Goal: Information Seeking & Learning: Check status

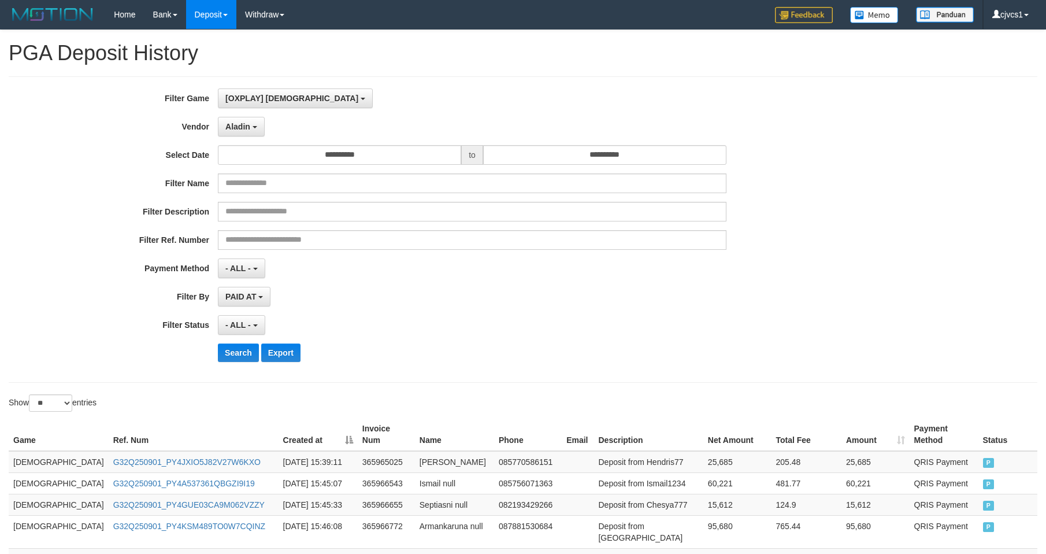
select select "****"
select select "**********"
select select "**"
click at [252, 350] on button "Search" at bounding box center [238, 352] width 41 height 18
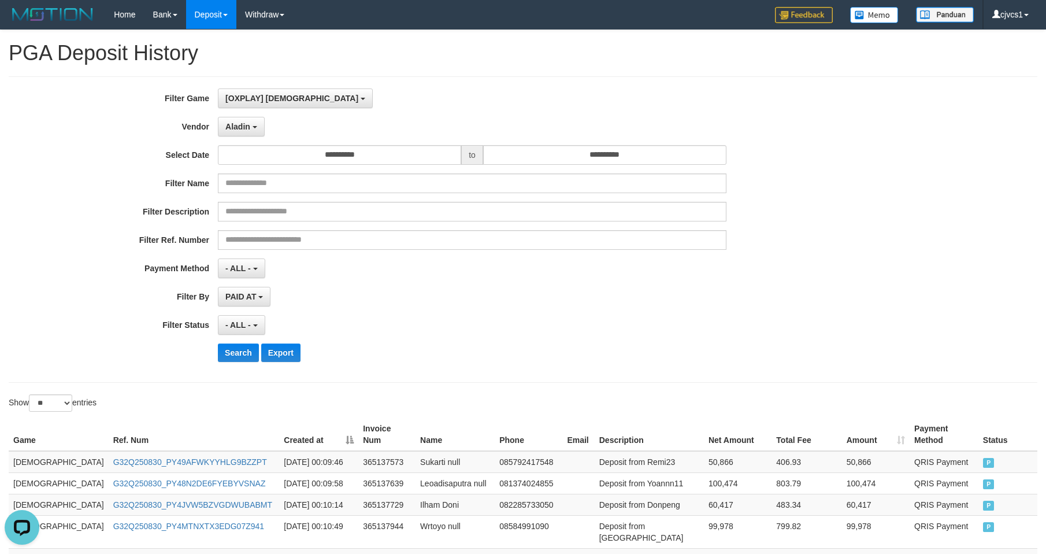
drag, startPoint x: 529, startPoint y: 316, endPoint x: 445, endPoint y: 304, distance: 84.7
click at [529, 313] on div "**********" at bounding box center [436, 229] width 872 height 282
click at [232, 353] on button "Search" at bounding box center [238, 352] width 41 height 18
drag, startPoint x: 585, startPoint y: 384, endPoint x: 581, endPoint y: 348, distance: 36.1
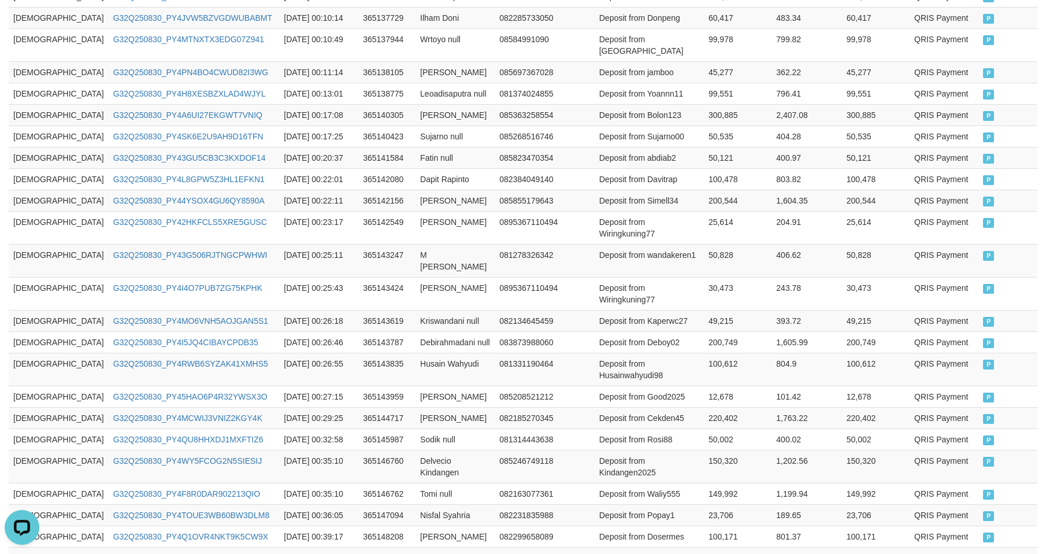
scroll to position [546, 0]
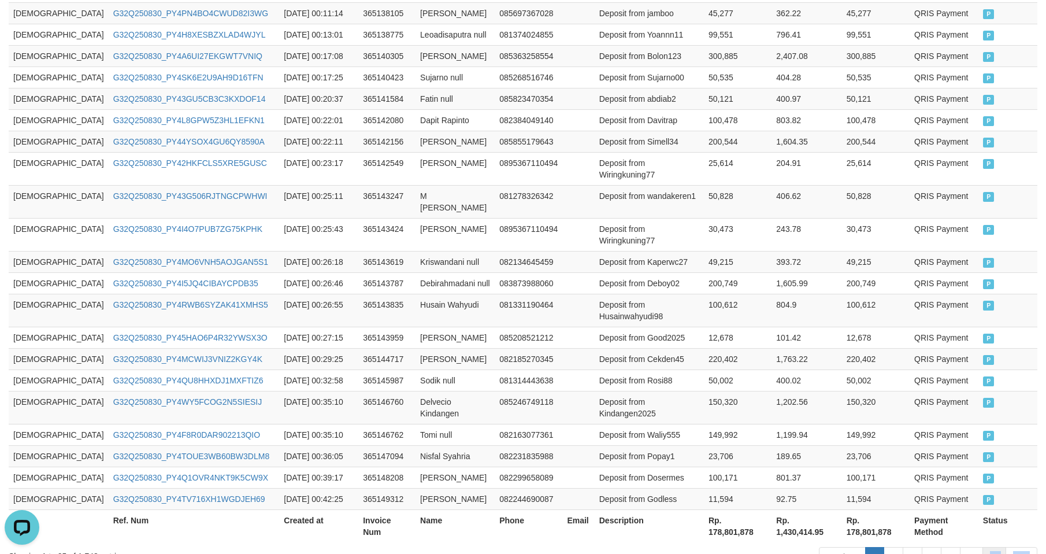
click at [985, 546] on div "Previous 1 2 3 4 5 … 70 Next" at bounding box center [740, 558] width 593 height 25
click at [992, 547] on link "70" at bounding box center [995, 557] width 24 height 20
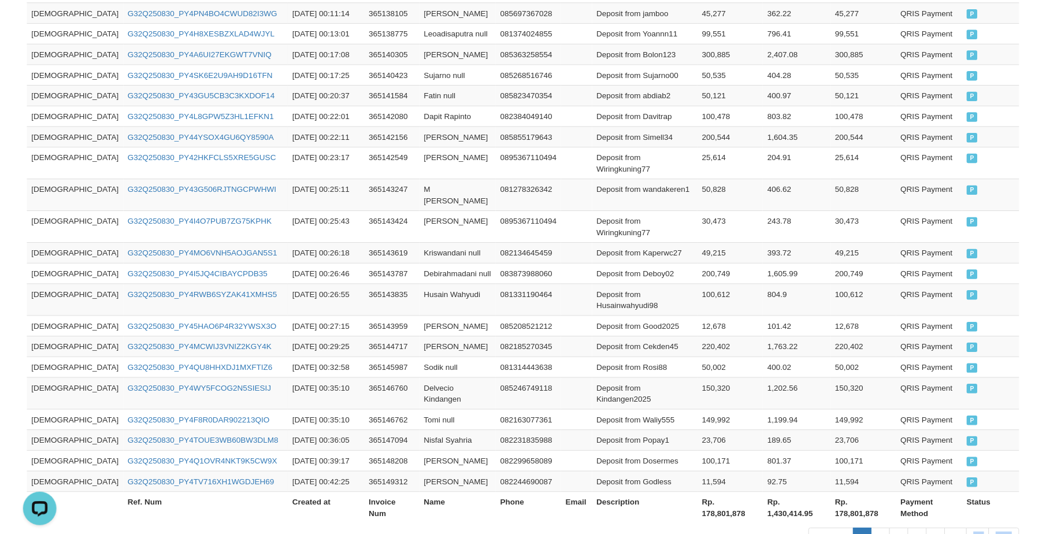
scroll to position [503, 0]
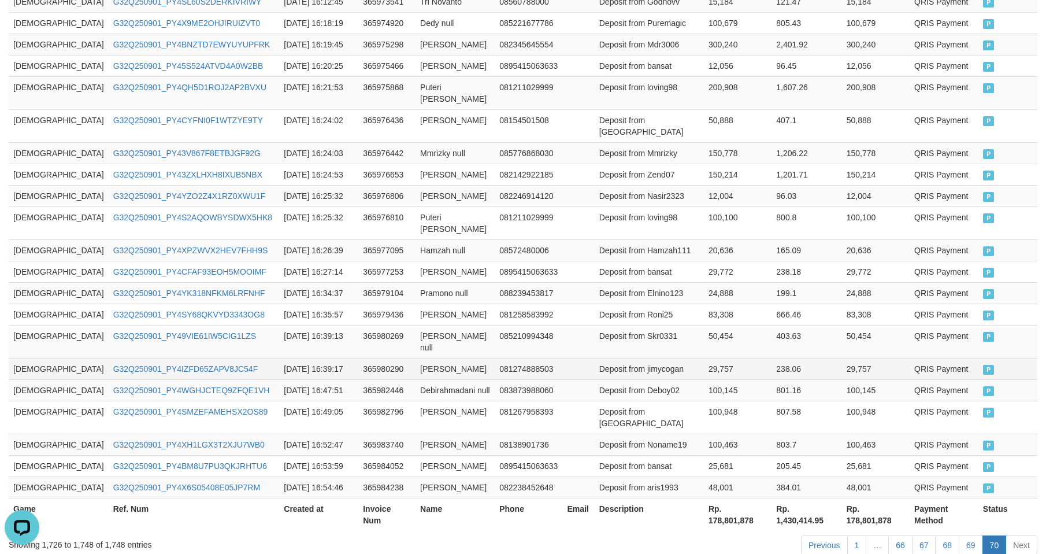
click at [651, 358] on td "Deposit from jimycogan" at bounding box center [649, 368] width 109 height 21
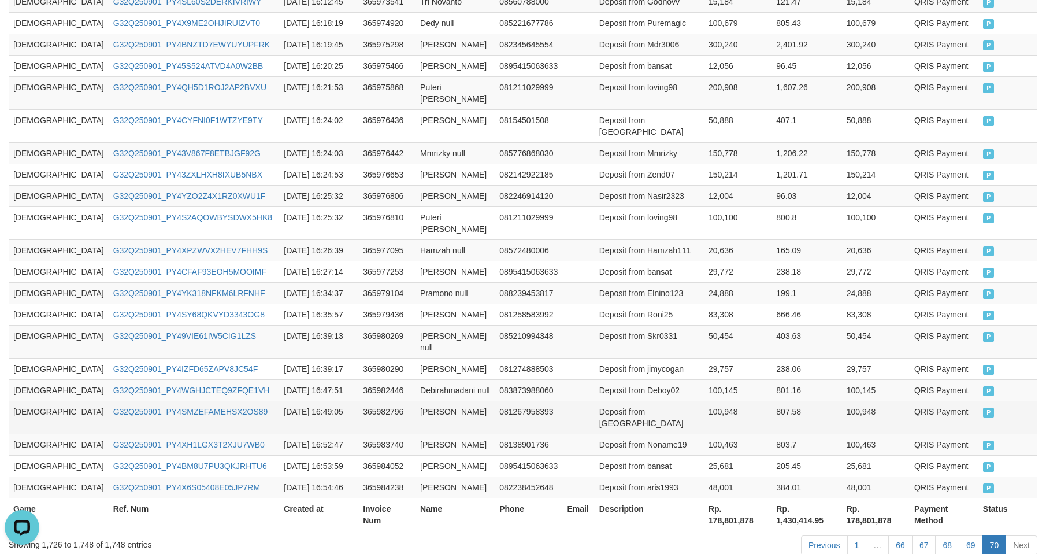
drag, startPoint x: 655, startPoint y: 365, endPoint x: 658, endPoint y: 358, distance: 7.3
click at [658, 401] on td "Deposit from [GEOGRAPHIC_DATA]" at bounding box center [649, 417] width 109 height 33
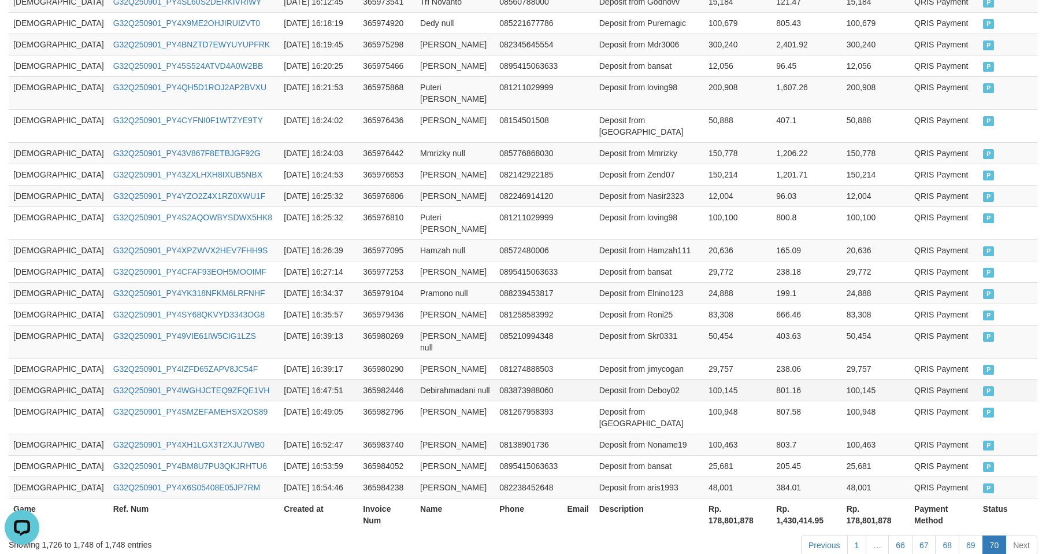
click at [27, 379] on td "[DEMOGRAPHIC_DATA]" at bounding box center [59, 389] width 100 height 21
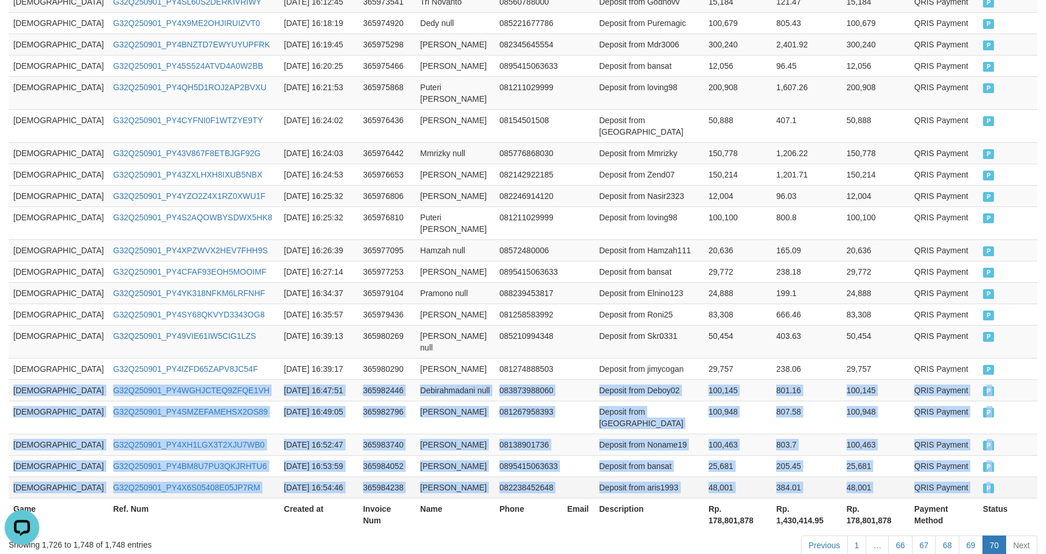
copy tbody "GOD77 G32Q250901_PY4WGHJCTEQ9ZFQE1VH [DATE] 16:47:51 365982446 Debirahmadani nu…"
drag, startPoint x: 27, startPoint y: 344, endPoint x: 1015, endPoint y: 427, distance: 991.2
click at [1015, 427] on tbody "GOD77 G32Q250901_PY4TNGR24TL536SN5N3 [DATE] 16:11:47 365973286 Irpal Wirdana 08…" at bounding box center [523, 223] width 1029 height 550
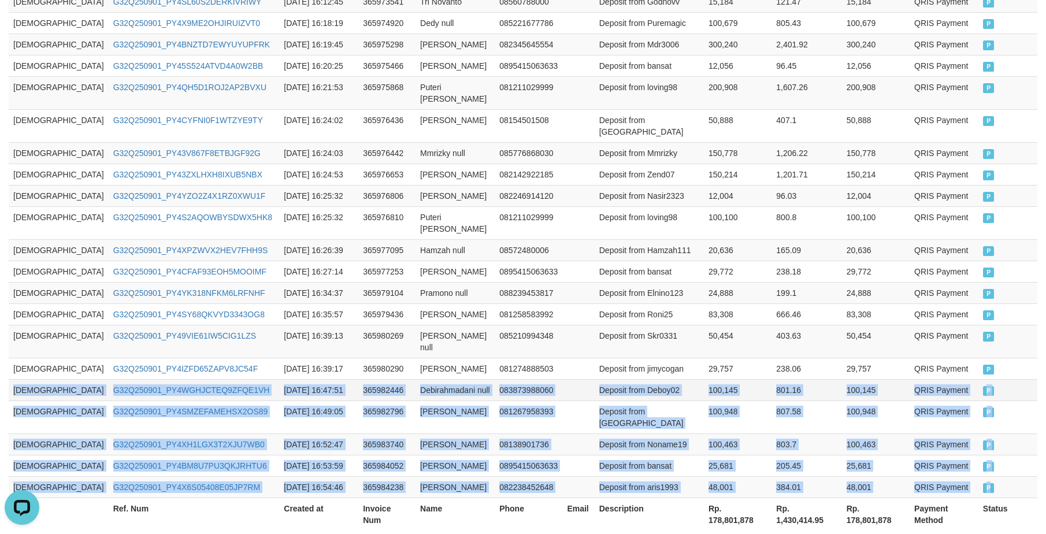
click at [595, 379] on td "Deposit from Deboy02" at bounding box center [649, 389] width 109 height 21
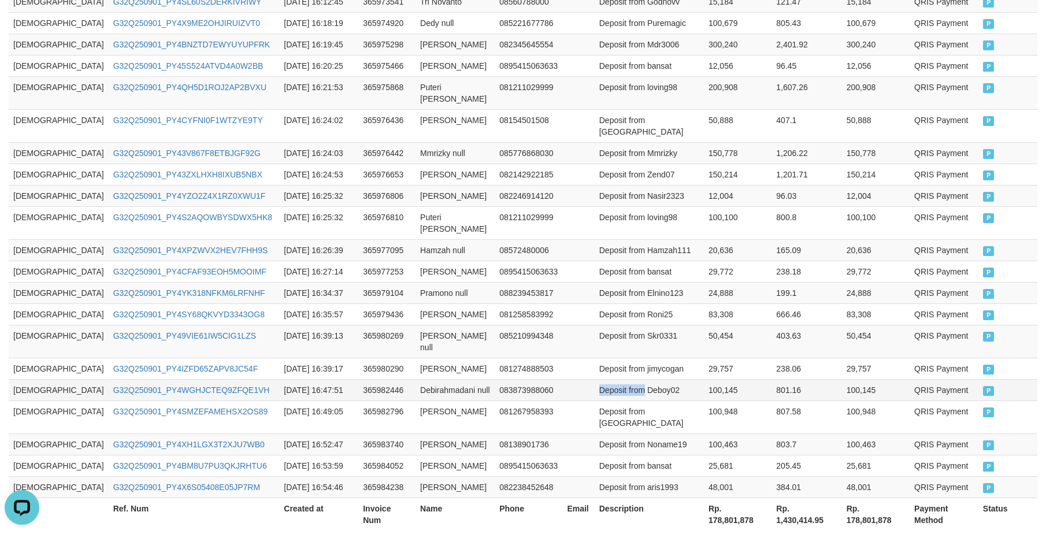
drag, startPoint x: 579, startPoint y: 341, endPoint x: 597, endPoint y: 343, distance: 18.0
click at [595, 379] on td "Deposit from Deboy02" at bounding box center [649, 389] width 109 height 21
click at [714, 261] on td "29,772" at bounding box center [738, 271] width 68 height 21
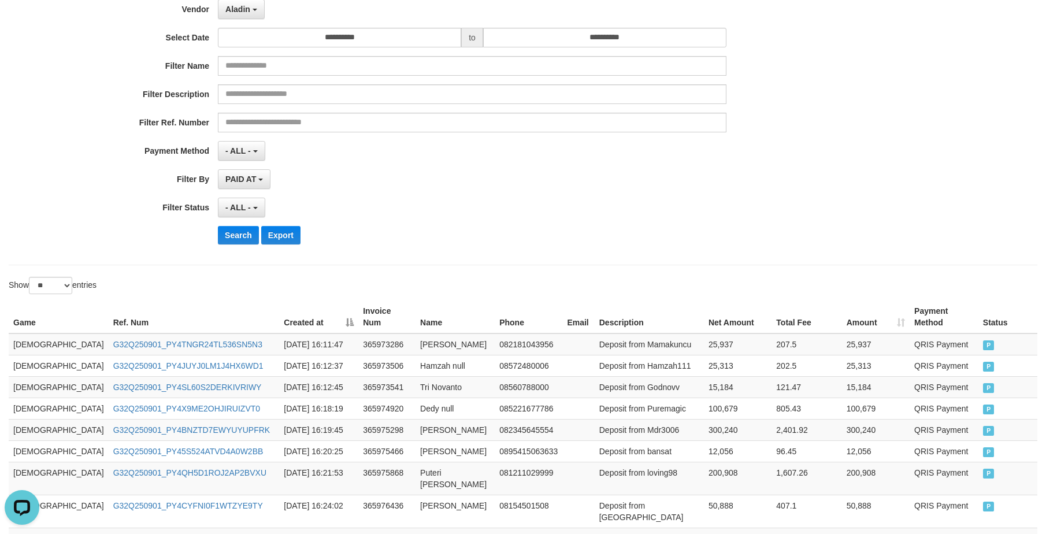
scroll to position [0, 0]
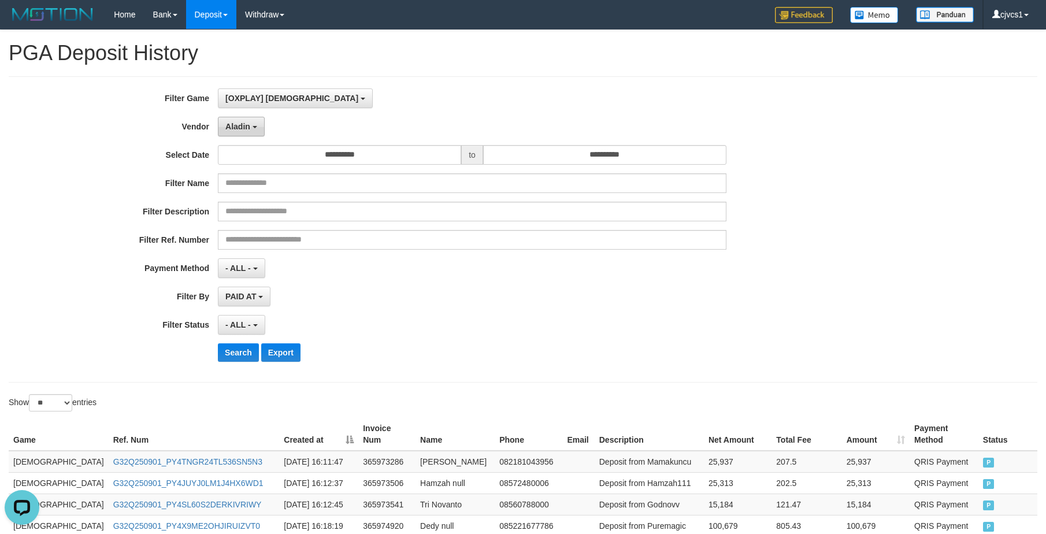
click at [237, 132] on button "Aladin" at bounding box center [241, 127] width 47 height 20
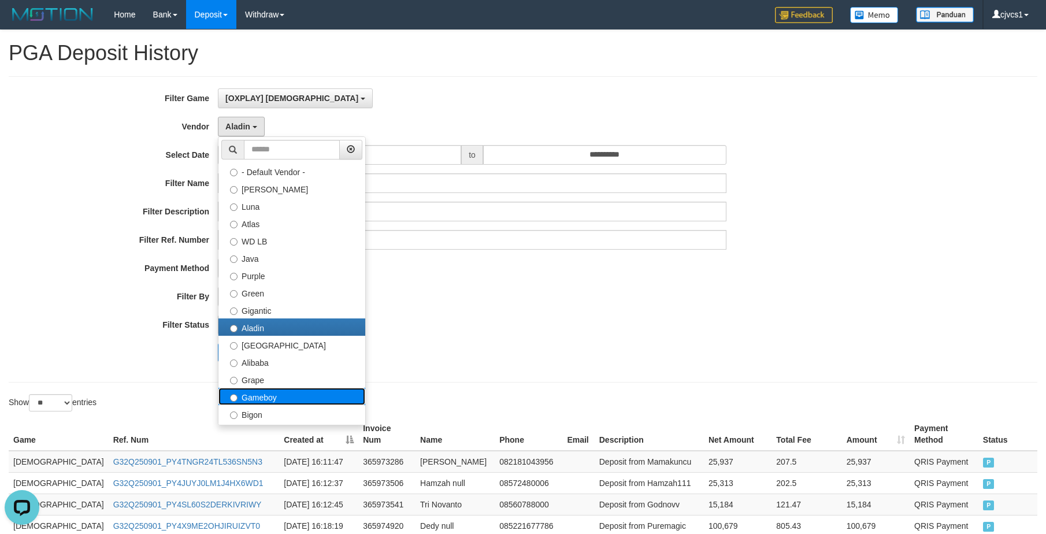
click at [280, 398] on label "Gameboy" at bounding box center [291, 396] width 147 height 17
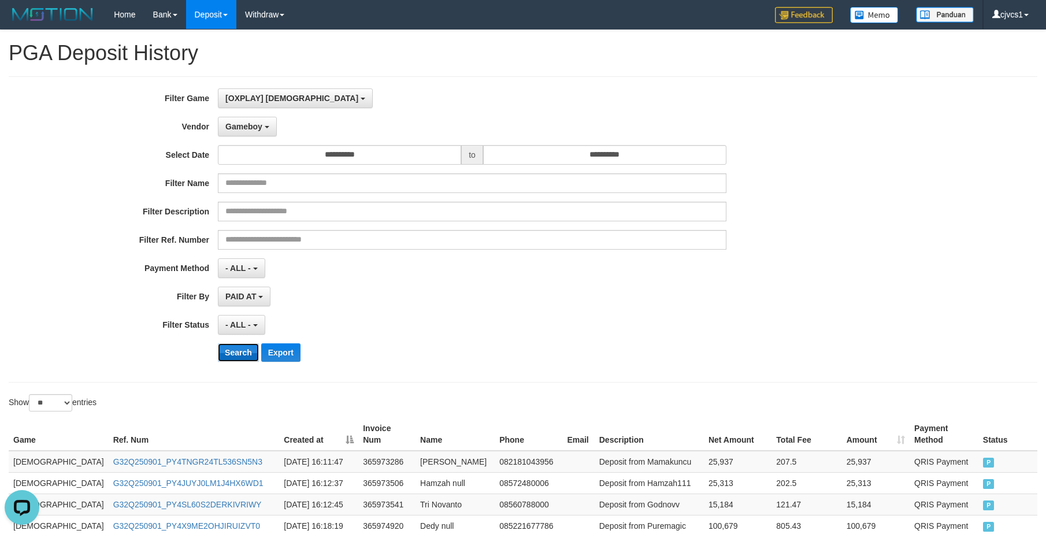
click at [235, 361] on button "Search" at bounding box center [238, 352] width 41 height 18
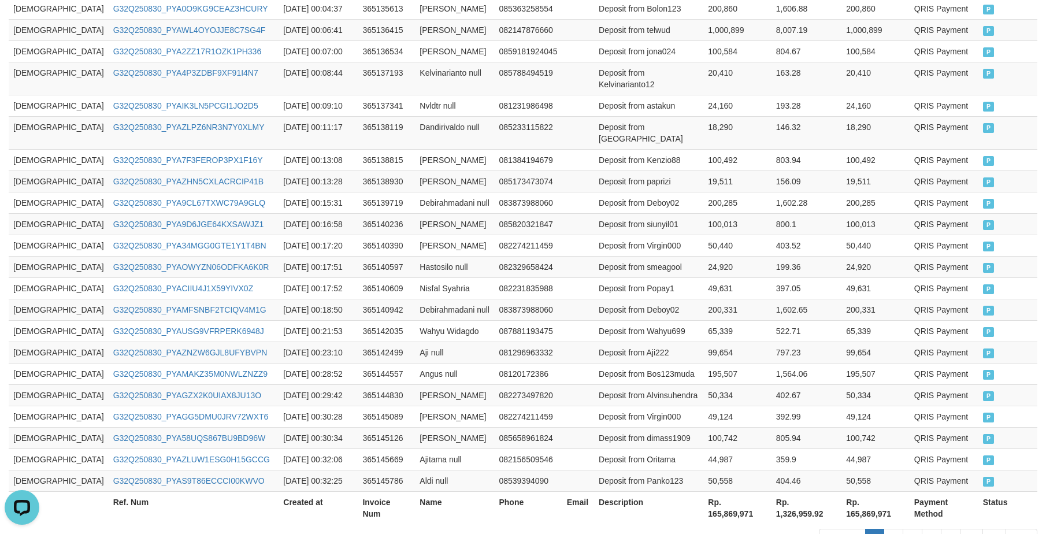
scroll to position [554, 0]
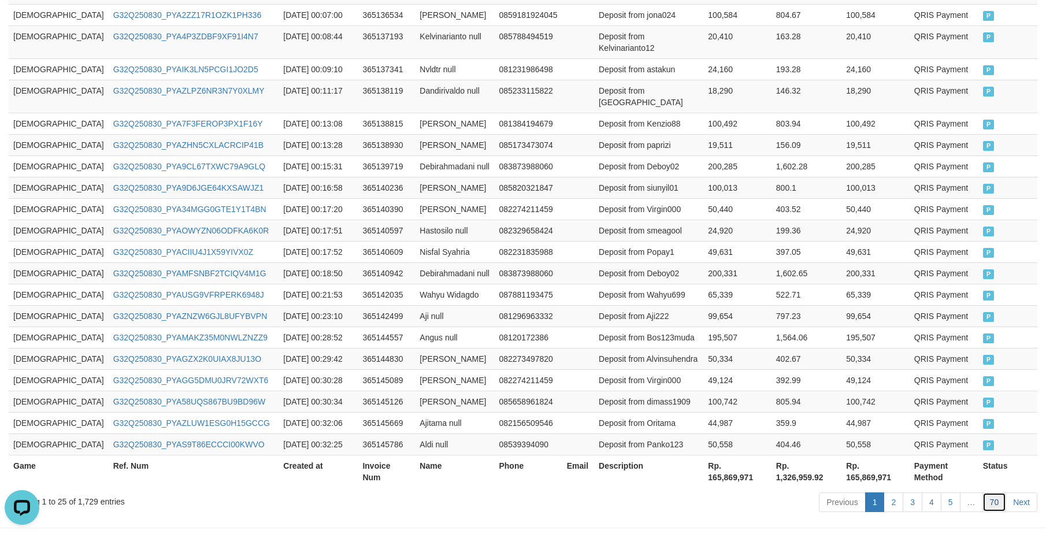
click at [998, 492] on link "70" at bounding box center [995, 502] width 24 height 20
click at [772, 327] on td "1,564.06" at bounding box center [807, 337] width 70 height 21
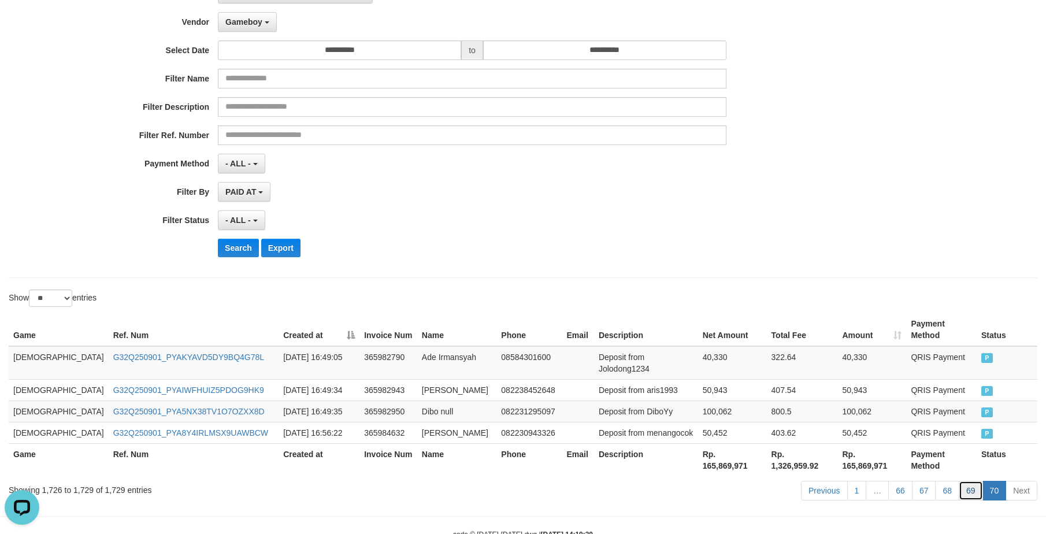
click at [959, 481] on link "69" at bounding box center [971, 491] width 24 height 20
drag, startPoint x: 670, startPoint y: 282, endPoint x: 679, endPoint y: 271, distance: 14.4
click at [676, 276] on div "**********" at bounding box center [523, 214] width 1046 height 579
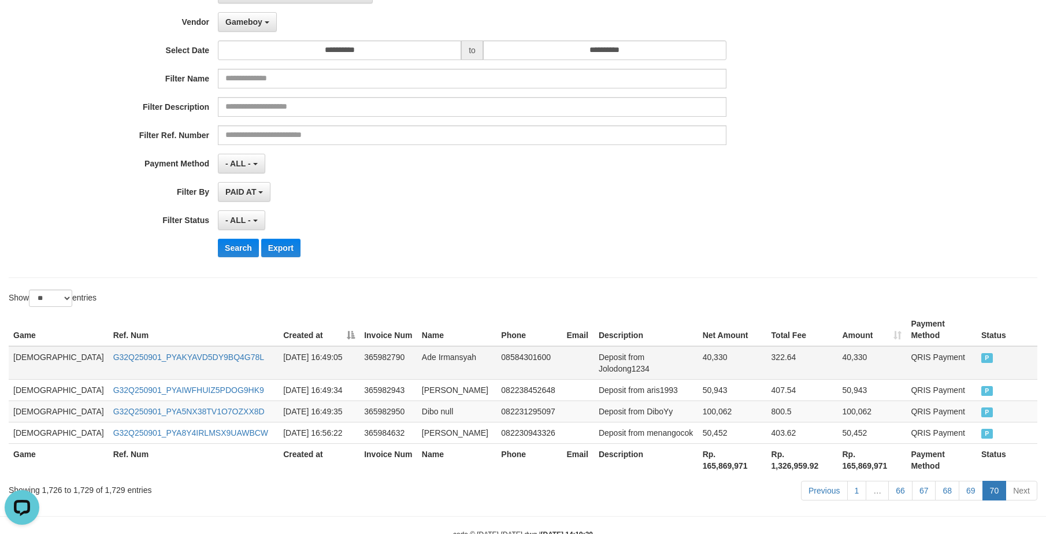
click at [20, 346] on td "[DEMOGRAPHIC_DATA]" at bounding box center [59, 363] width 100 height 34
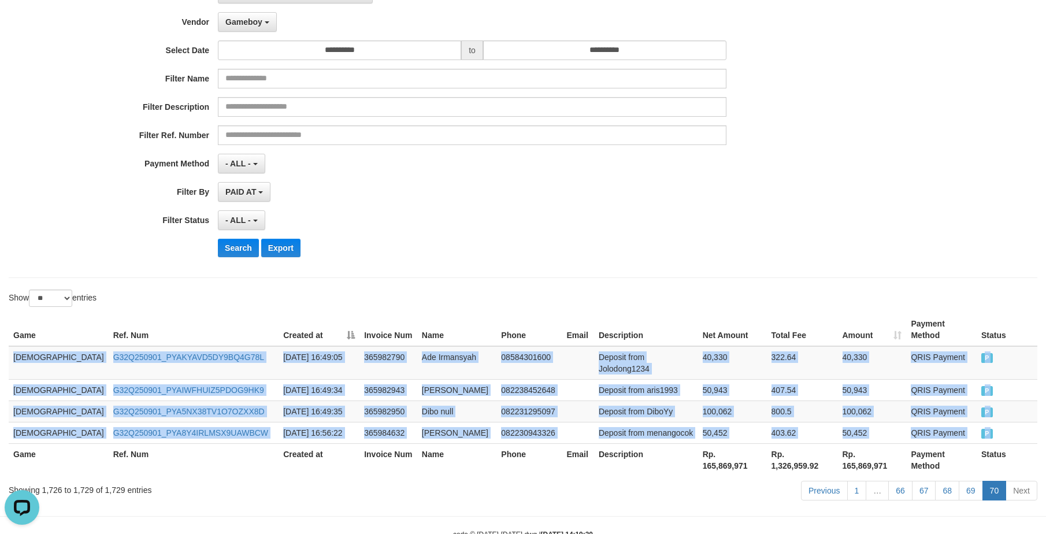
copy div "GOD77 G32Q250901_PYAKYAVD5DY9BQ4G78L [DATE] 16:49:05 365982790 Ade Irmansyah 08…"
drag, startPoint x: 20, startPoint y: 343, endPoint x: 1057, endPoint y: 402, distance: 1038.6
click at [1046, 402] on html "Toggle navigation Home Bank Account List Load By Website Group [ITOTO] GOD4D Gr…" at bounding box center [523, 231] width 1046 height 673
click at [594, 346] on td "Deposit from Jolodong1234" at bounding box center [646, 363] width 104 height 34
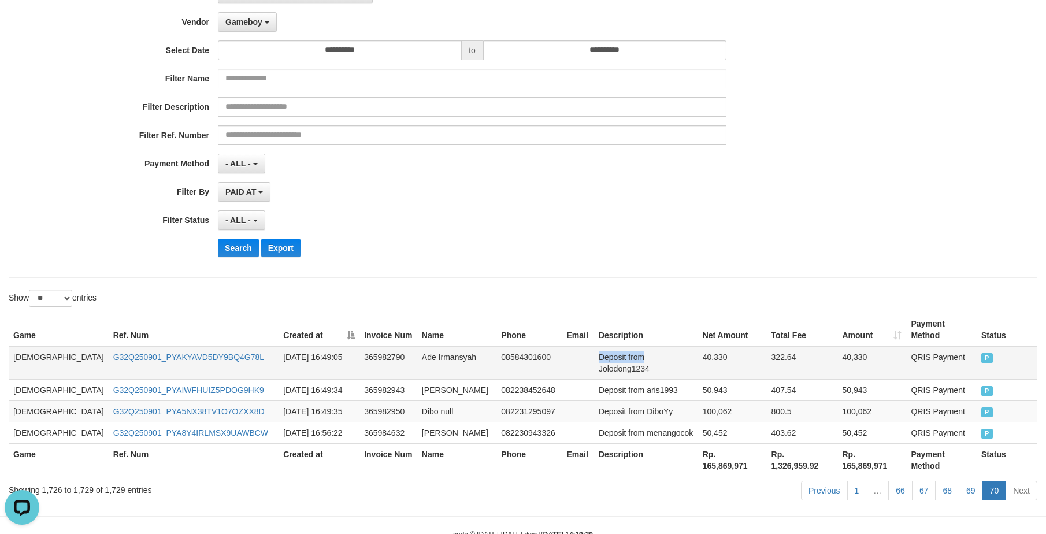
drag, startPoint x: 577, startPoint y: 346, endPoint x: 595, endPoint y: 350, distance: 18.9
click at [595, 350] on td "Deposit from Jolodong1234" at bounding box center [646, 363] width 104 height 34
drag, startPoint x: 717, startPoint y: 312, endPoint x: 390, endPoint y: 290, distance: 327.9
click at [707, 312] on div "Game Ref. Num Created at Invoice Num Name Phone Email Description Net Amount To…" at bounding box center [523, 395] width 1046 height 170
click at [675, 263] on div "**********" at bounding box center [436, 125] width 872 height 282
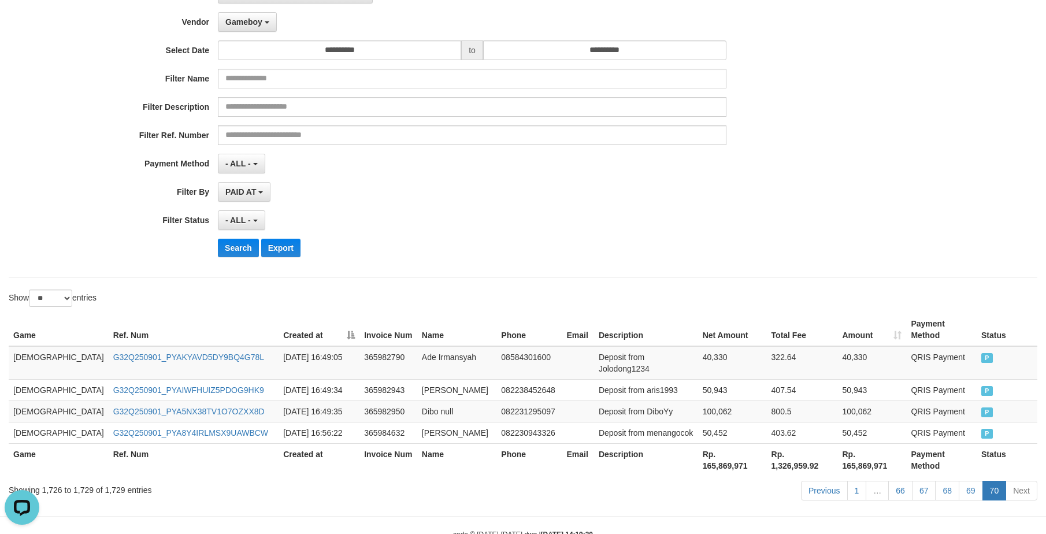
click at [596, 187] on div "PAID AT PAID AT CREATED AT" at bounding box center [472, 192] width 509 height 20
drag, startPoint x: 672, startPoint y: 253, endPoint x: 443, endPoint y: 250, distance: 229.5
click at [656, 253] on div "Search Export" at bounding box center [545, 248] width 654 height 18
drag, startPoint x: 659, startPoint y: 294, endPoint x: 65, endPoint y: 182, distance: 605.1
click at [618, 287] on div "**********" at bounding box center [523, 214] width 1046 height 579
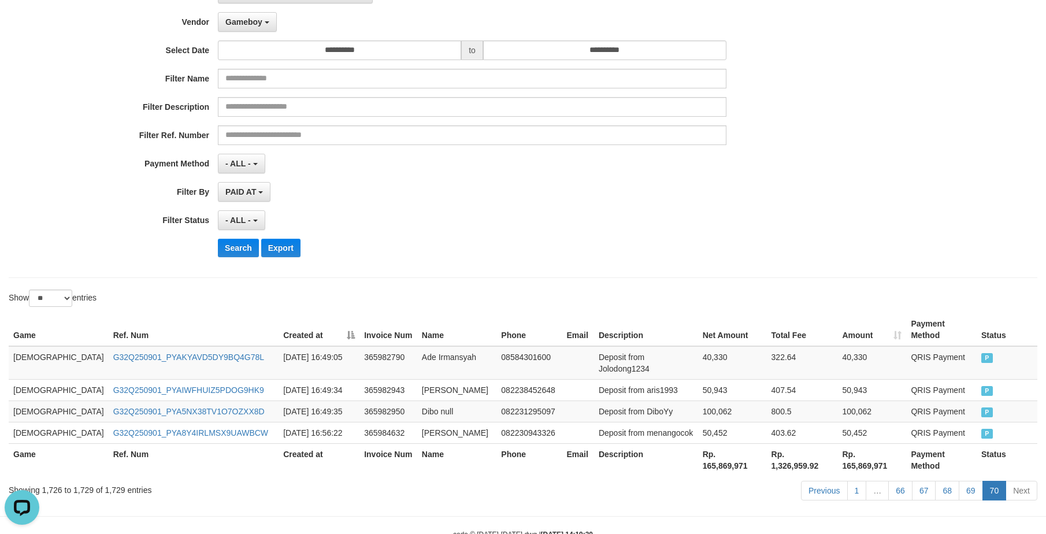
drag, startPoint x: 655, startPoint y: 199, endPoint x: 643, endPoint y: 164, distance: 36.7
click at [652, 188] on div "PAID AT PAID AT CREATED AT" at bounding box center [472, 192] width 509 height 20
drag, startPoint x: 222, startPoint y: 250, endPoint x: 231, endPoint y: 250, distance: 9.2
click at [231, 250] on button "Search" at bounding box center [238, 248] width 41 height 18
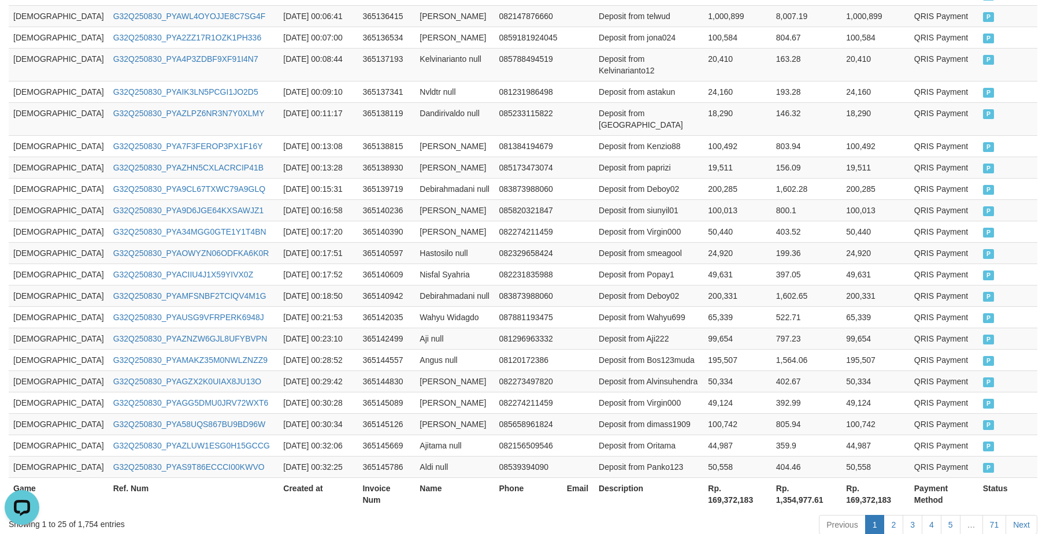
scroll to position [554, 0]
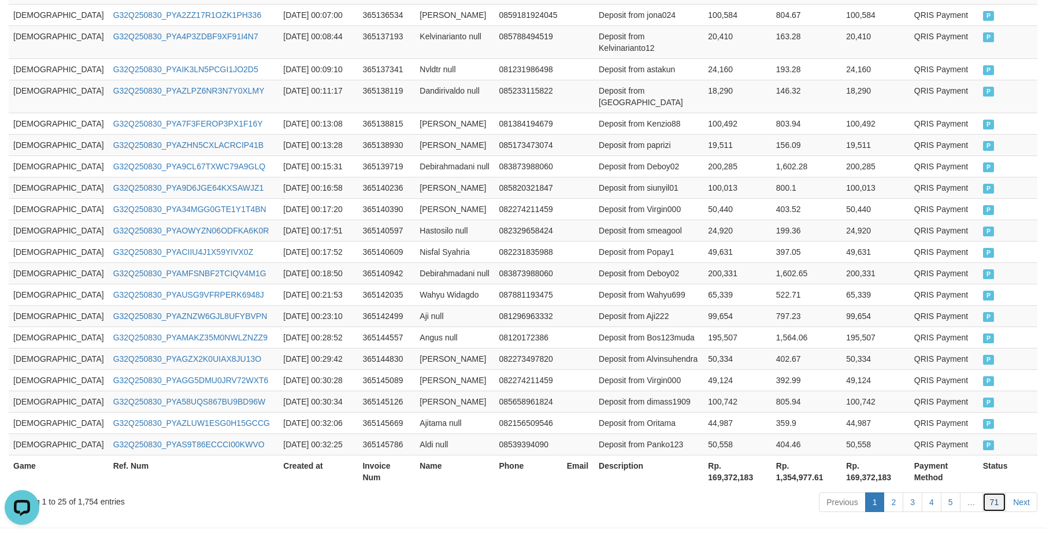
click at [986, 492] on link "71" at bounding box center [995, 502] width 24 height 20
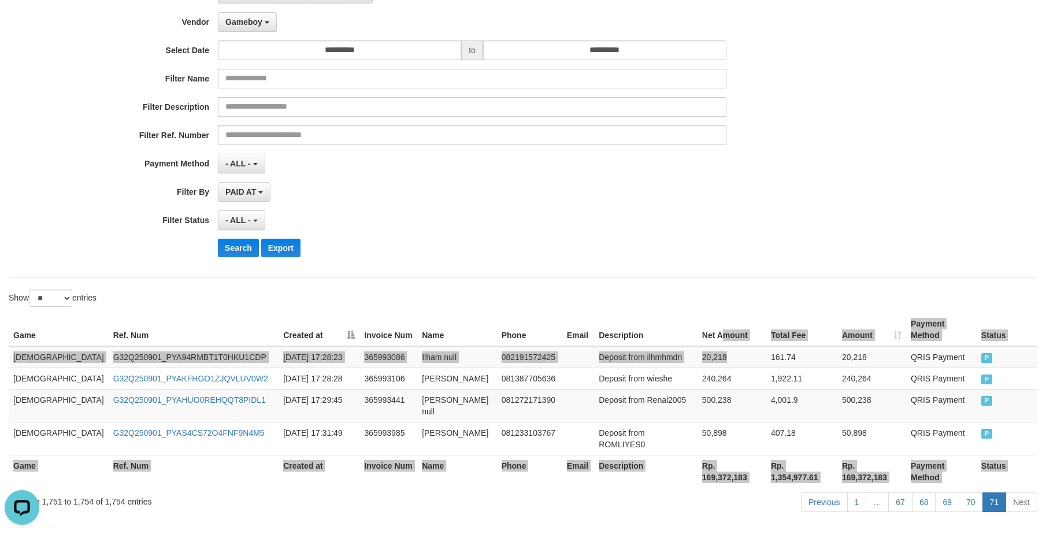
drag, startPoint x: 697, startPoint y: 334, endPoint x: 594, endPoint y: 306, distance: 106.7
click at [698, 327] on th "Net Amount" at bounding box center [732, 329] width 69 height 33
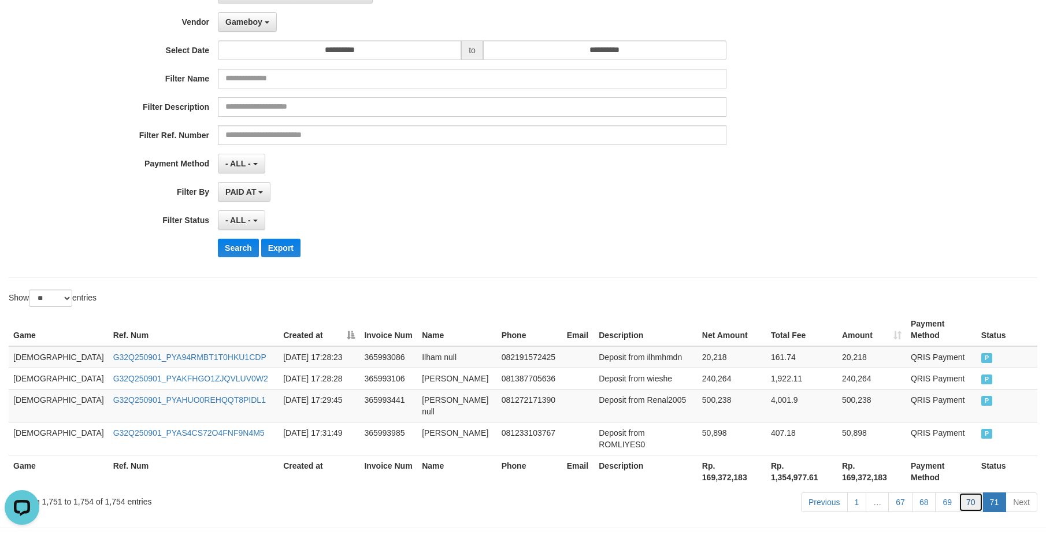
click at [965, 492] on link "70" at bounding box center [971, 502] width 24 height 20
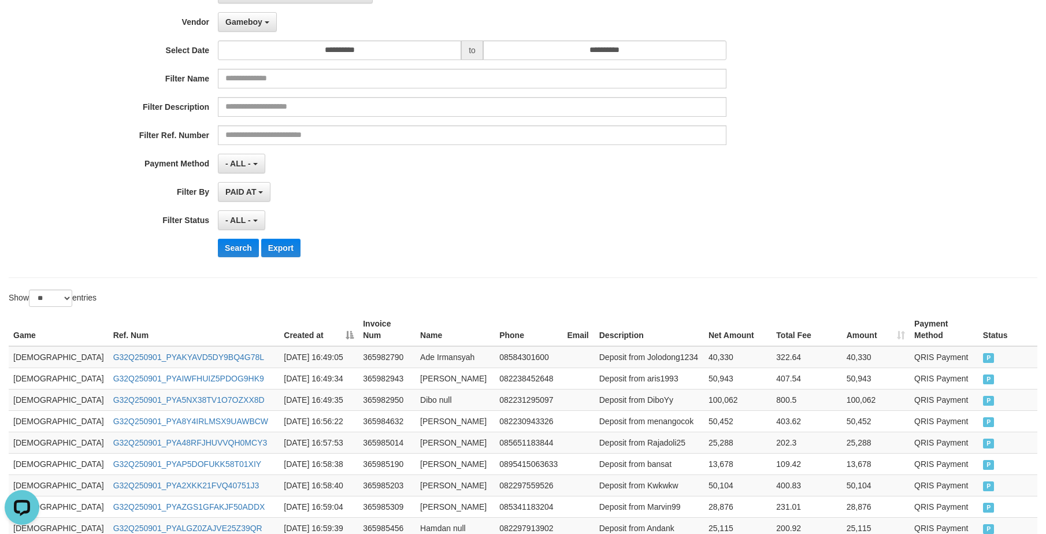
scroll to position [565, 0]
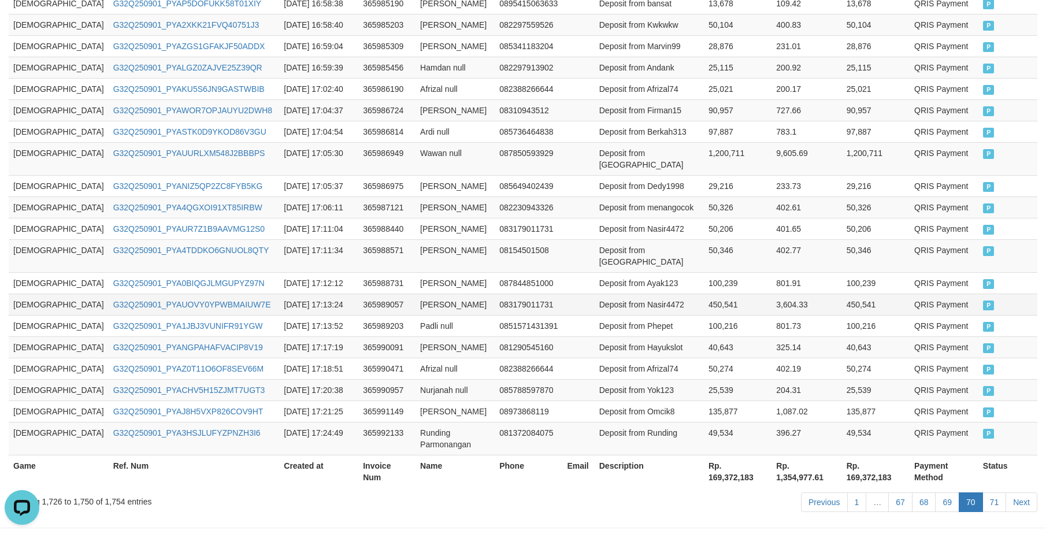
click at [612, 294] on td "Deposit from Nasir4472" at bounding box center [649, 304] width 109 height 21
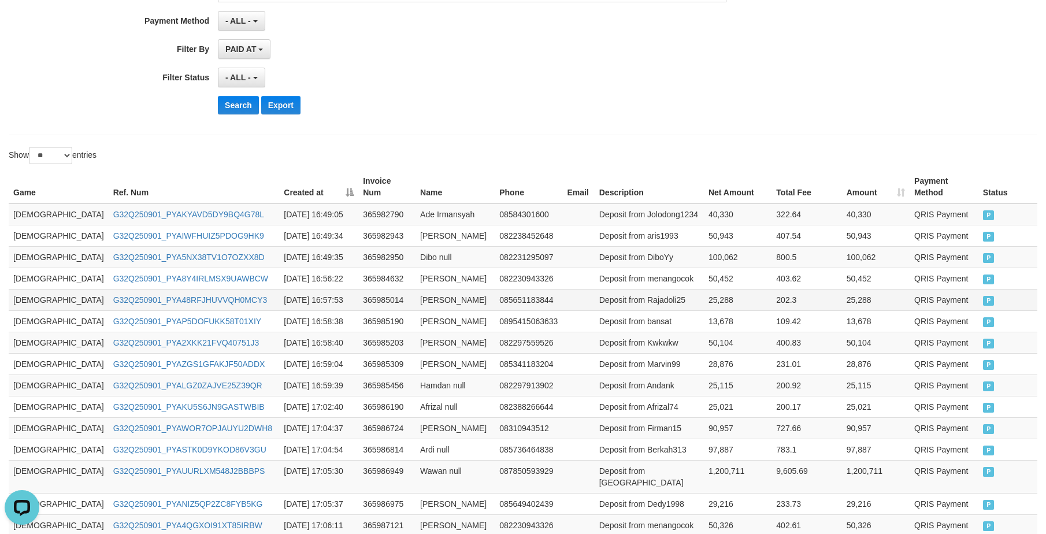
click at [22, 291] on td "[DEMOGRAPHIC_DATA]" at bounding box center [59, 299] width 100 height 21
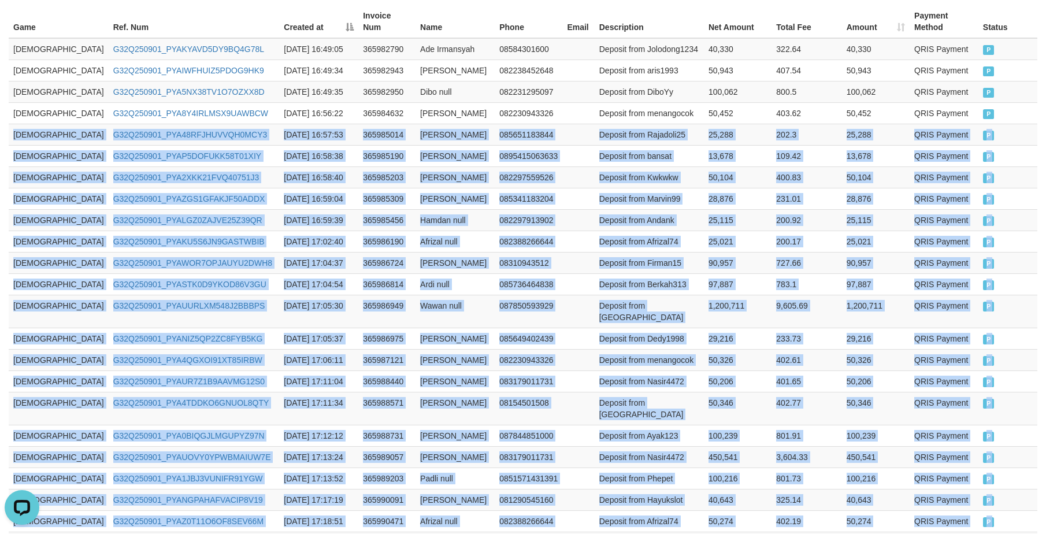
scroll to position [565, 0]
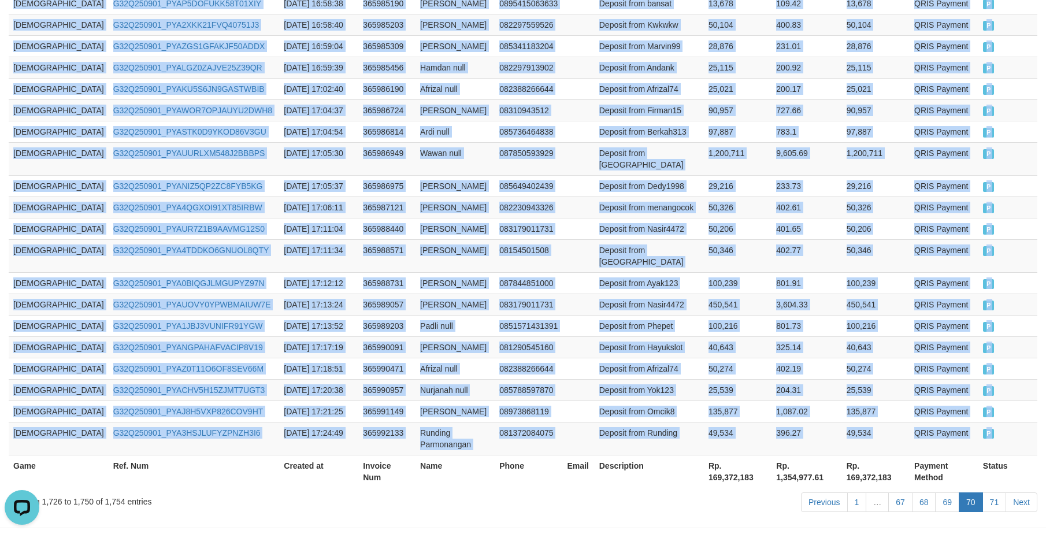
drag, startPoint x: 22, startPoint y: 291, endPoint x: 1058, endPoint y: 425, distance: 1045.0
click at [1046, 425] on html "Toggle navigation Home Bank Account List Load By Website Group [ITOTO] GOD4D Gr…" at bounding box center [523, 8] width 1046 height 1146
copy div "GOD77 G32Q250901_PYA48RFJHUVVQH0MCY3 [DATE] 16:57:53 365985014 [PERSON_NAME] 08…"
click at [1003, 492] on link "71" at bounding box center [995, 502] width 24 height 20
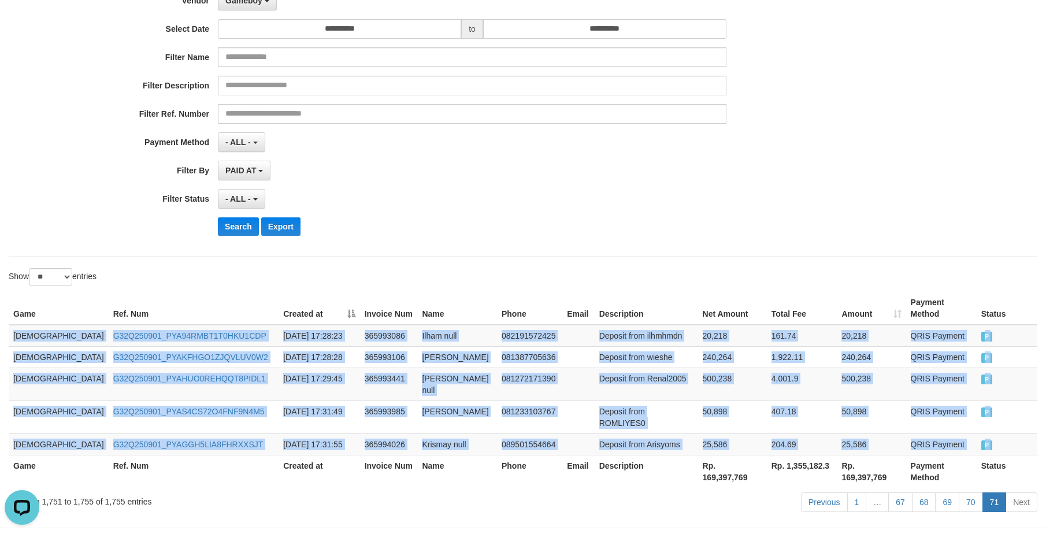
copy div "GOD77 G32Q250901_PYA48RFJHUVVQH0MCY3 [DATE] 16:57:53 365985014 [PERSON_NAME] 08…"
click at [595, 329] on td "Deposit from ilhmhmdn" at bounding box center [646, 336] width 103 height 22
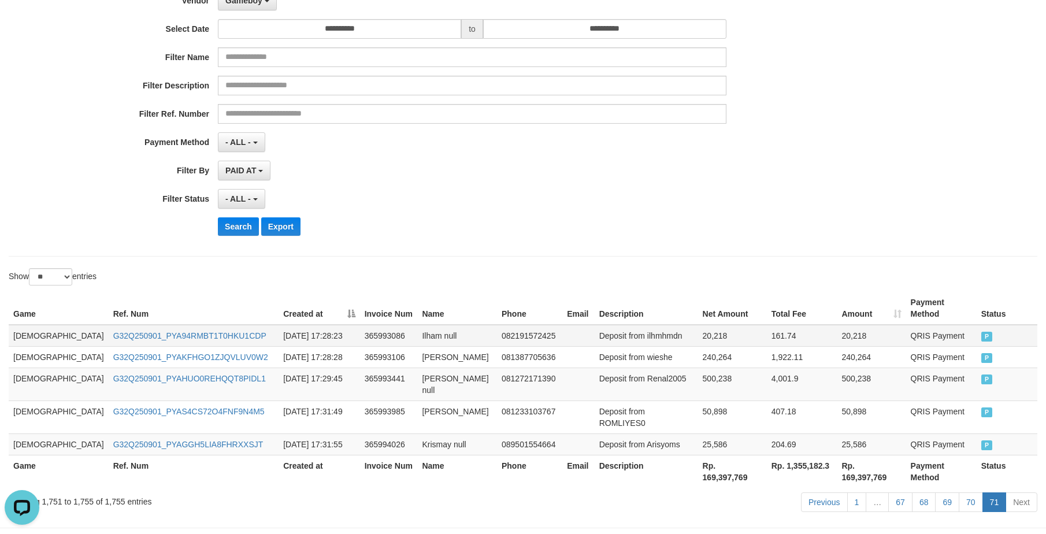
click at [595, 325] on td "Deposit from ilhmhmdn" at bounding box center [646, 336] width 103 height 22
drag, startPoint x: 578, startPoint y: 324, endPoint x: 600, endPoint y: 328, distance: 22.2
click at [600, 328] on td "Deposit from ilhmhmdn" at bounding box center [646, 336] width 103 height 22
copy td "Deposit from"
drag, startPoint x: 804, startPoint y: 298, endPoint x: 769, endPoint y: 258, distance: 52.9
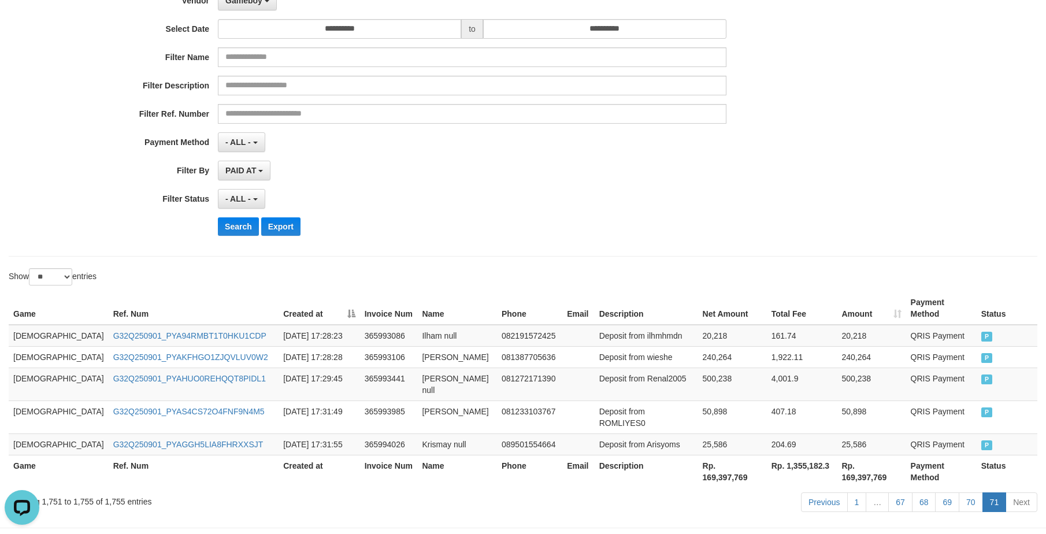
click at [803, 295] on th "Total Fee" at bounding box center [802, 308] width 71 height 33
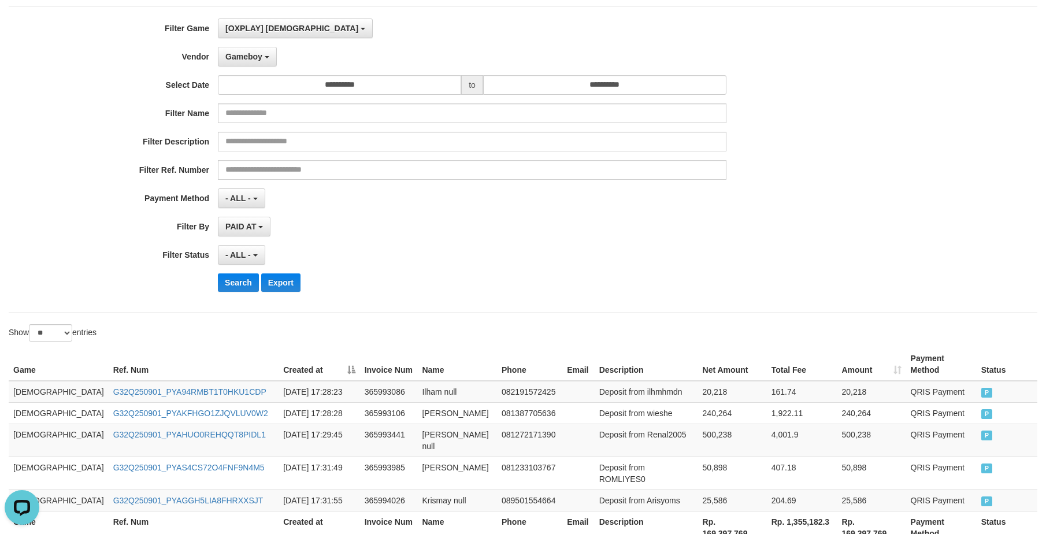
scroll to position [0, 0]
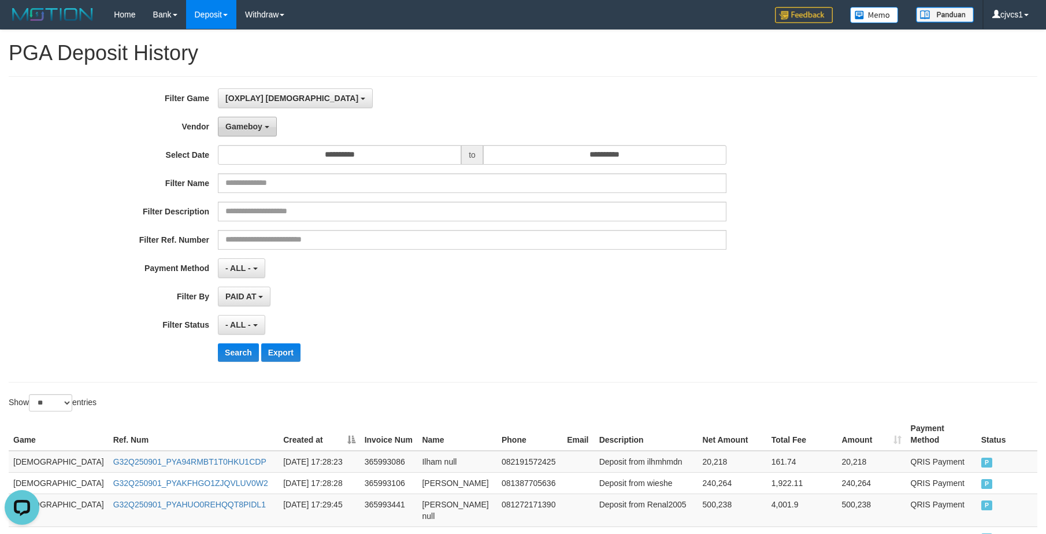
click at [241, 125] on span "Gameboy" at bounding box center [243, 126] width 37 height 9
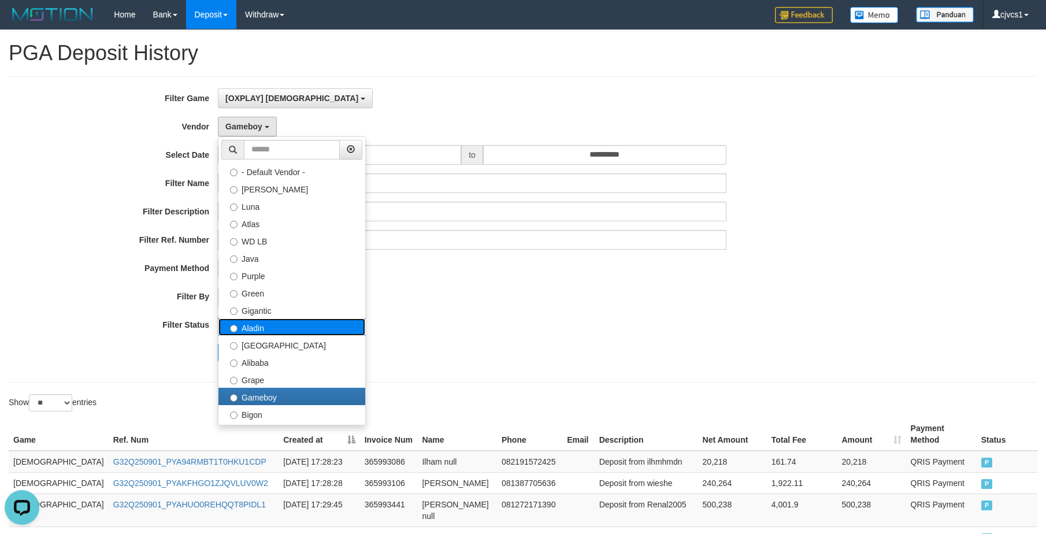
click at [258, 329] on label "Aladin" at bounding box center [291, 326] width 147 height 17
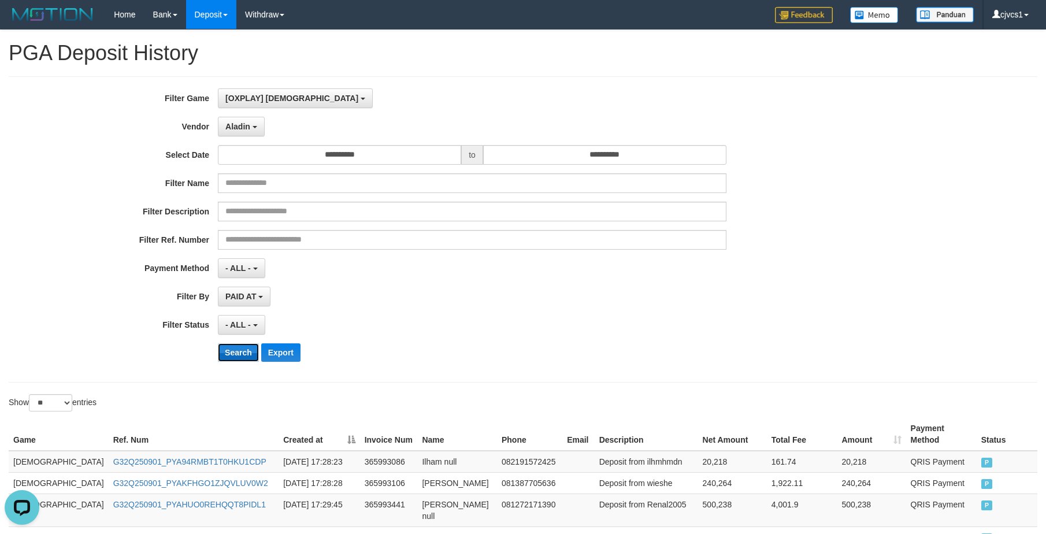
click at [242, 347] on button "Search" at bounding box center [238, 352] width 41 height 18
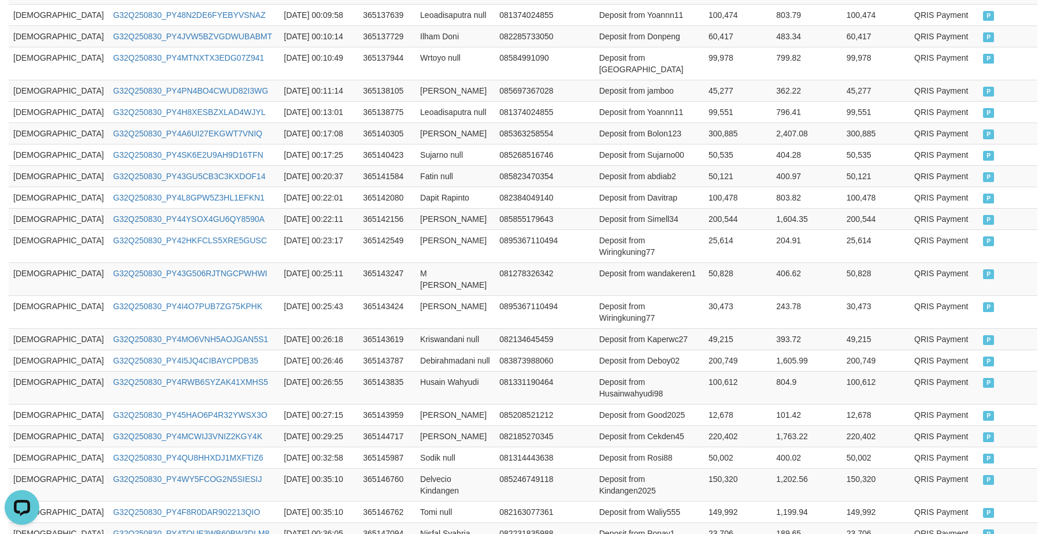
scroll to position [565, 0]
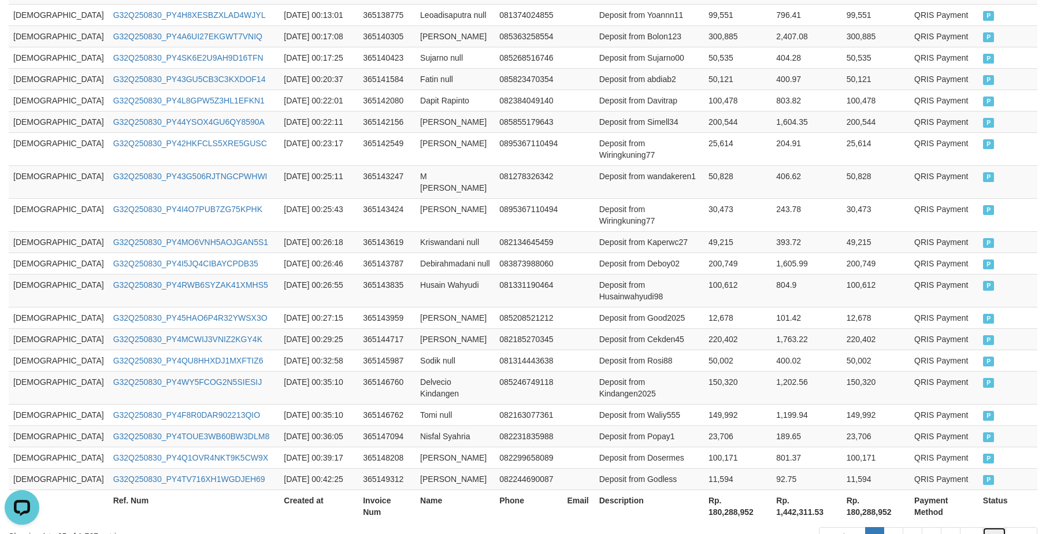
click at [983, 527] on link "71" at bounding box center [995, 537] width 24 height 20
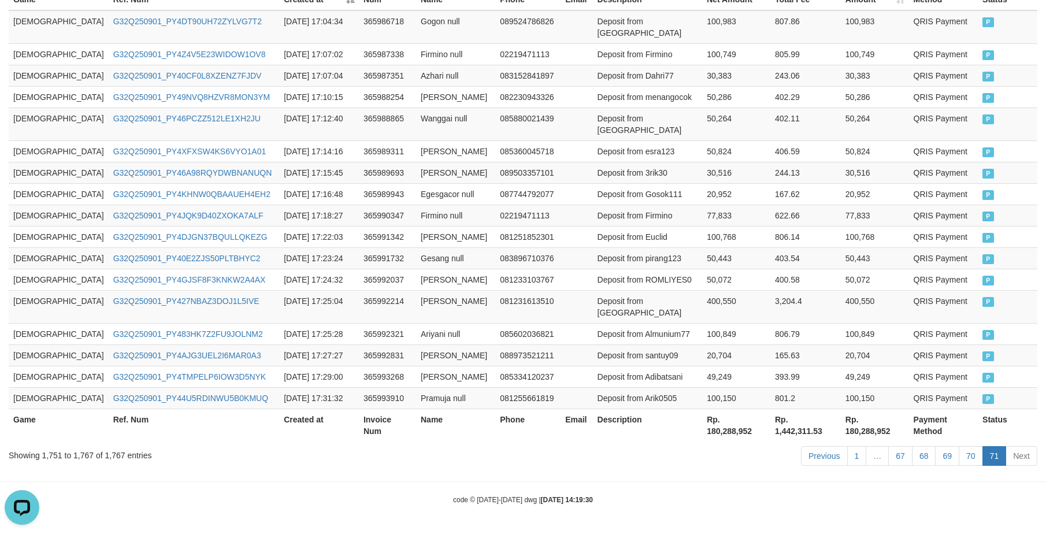
scroll to position [383, 0]
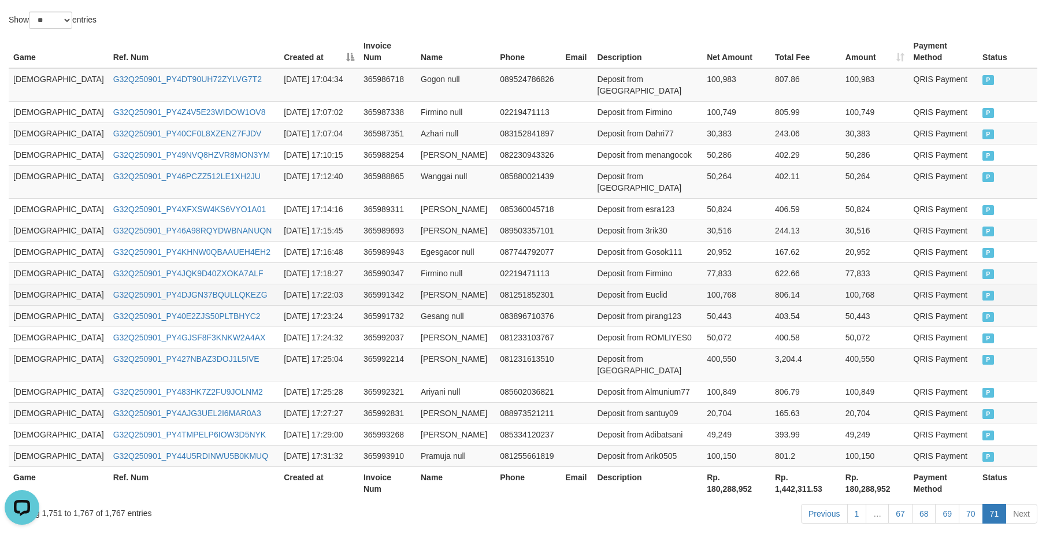
drag, startPoint x: 621, startPoint y: 293, endPoint x: 627, endPoint y: 264, distance: 29.9
click at [965, 504] on link "70" at bounding box center [971, 514] width 24 height 20
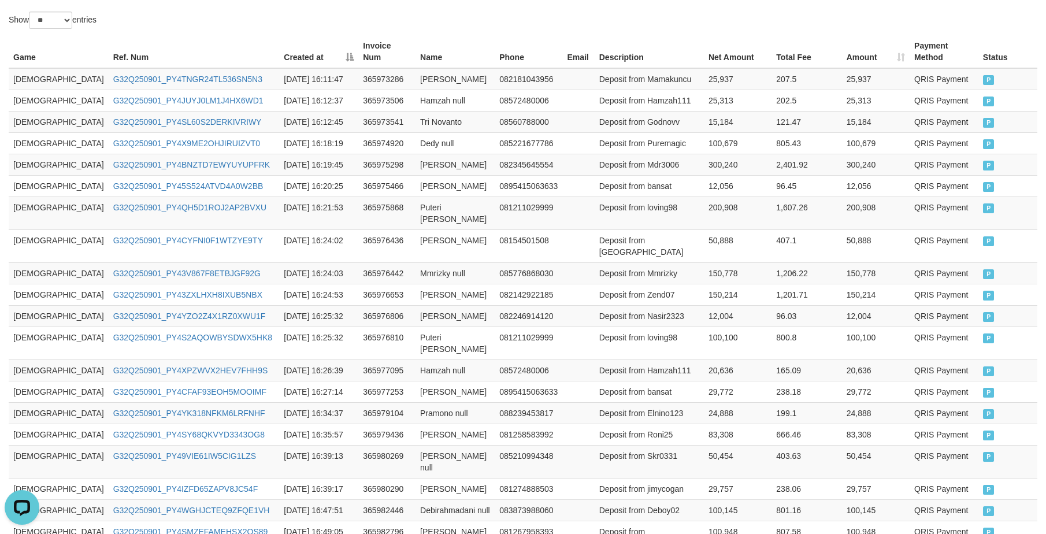
scroll to position [565, 0]
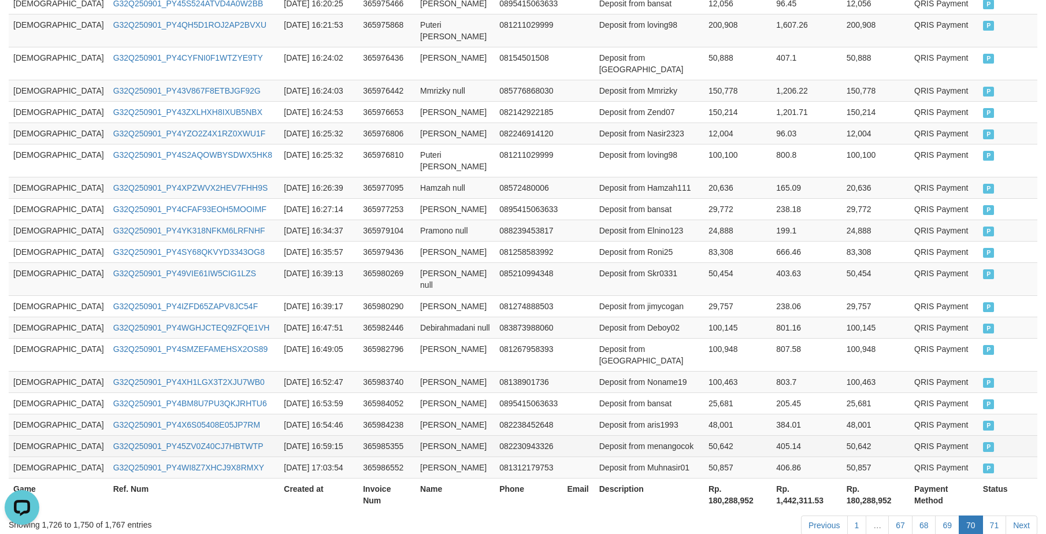
click at [35, 435] on td "[DEMOGRAPHIC_DATA]" at bounding box center [59, 445] width 100 height 21
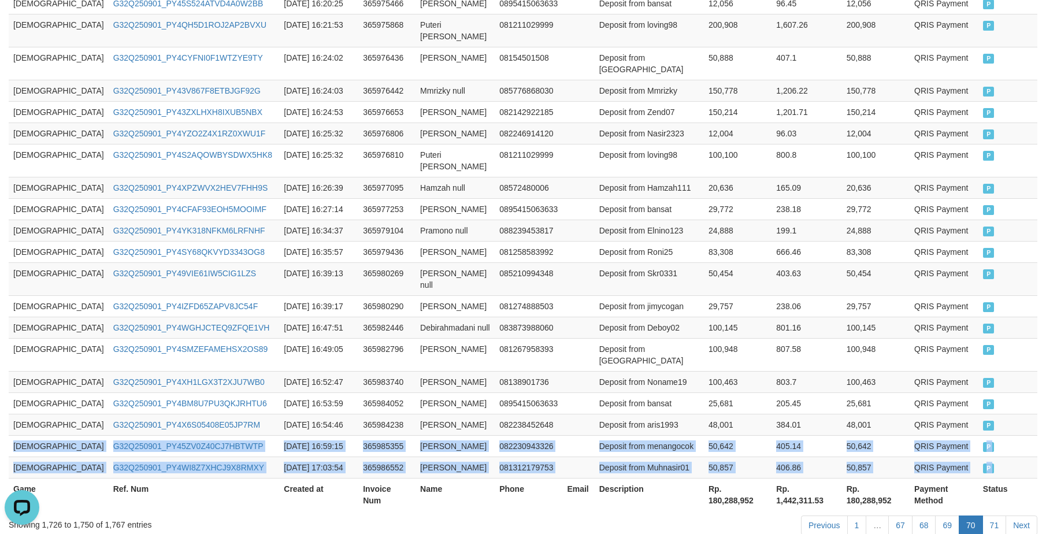
drag, startPoint x: 137, startPoint y: 391, endPoint x: 1099, endPoint y: 395, distance: 962.4
click at [1046, 395] on html "Toggle navigation Home Bank Account List Load By Website Group [ITOTO] GOD4D Gr…" at bounding box center [523, 19] width 1046 height 1169
copy div "GOD77 G32Q250901_PY45ZV0Z40CJ7HBTWTP [DATE] 16:59:15 365985355 [PERSON_NAME] 08…"
click at [1001, 516] on link "71" at bounding box center [995, 526] width 24 height 20
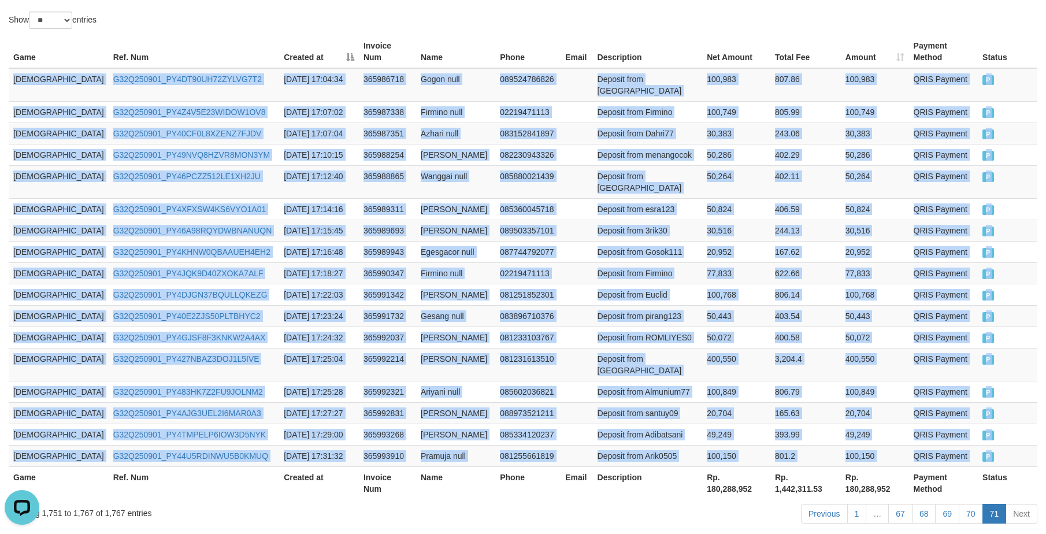
copy div "GOD77 G32Q250901_PY45ZV0Z40CJ7HBTWTP [DATE] 16:59:15 365985355 [PERSON_NAME] 08…"
click at [593, 220] on td "Deposit from 3rik30" at bounding box center [648, 230] width 110 height 21
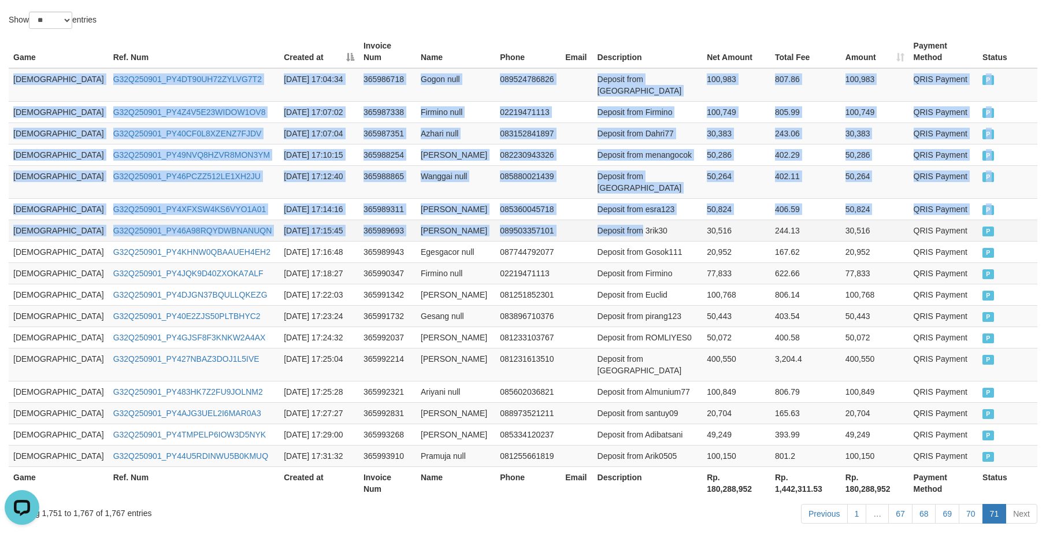
drag, startPoint x: 564, startPoint y: 187, endPoint x: 590, endPoint y: 199, distance: 28.7
click at [593, 220] on td "Deposit from 3rik30" at bounding box center [648, 230] width 110 height 21
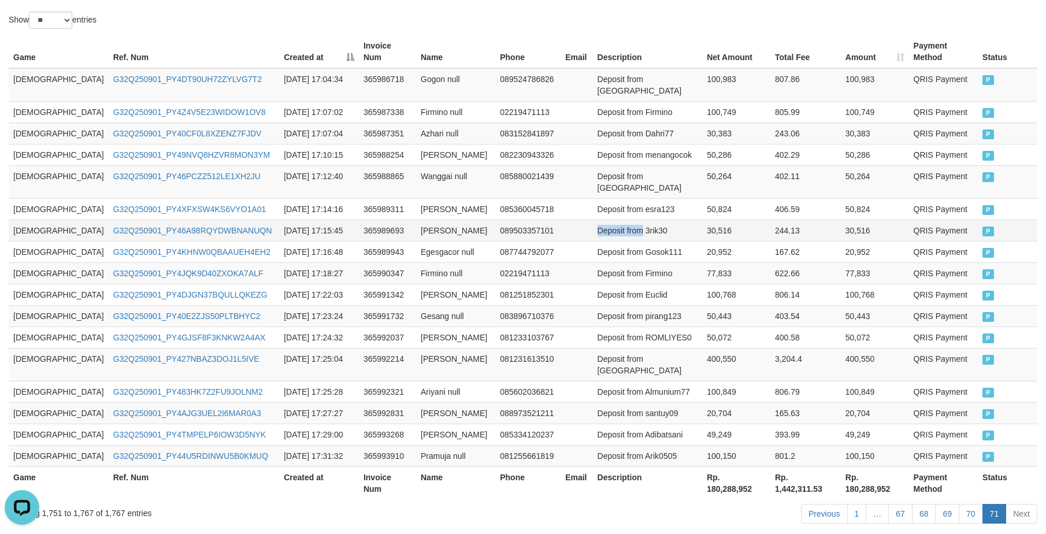
drag, startPoint x: 570, startPoint y: 201, endPoint x: 589, endPoint y: 203, distance: 19.3
click at [593, 220] on td "Deposit from 3rik30" at bounding box center [648, 230] width 110 height 21
drag, startPoint x: 766, startPoint y: 260, endPoint x: 769, endPoint y: 242, distance: 18.3
click at [770, 284] on td "806.14" at bounding box center [805, 294] width 71 height 21
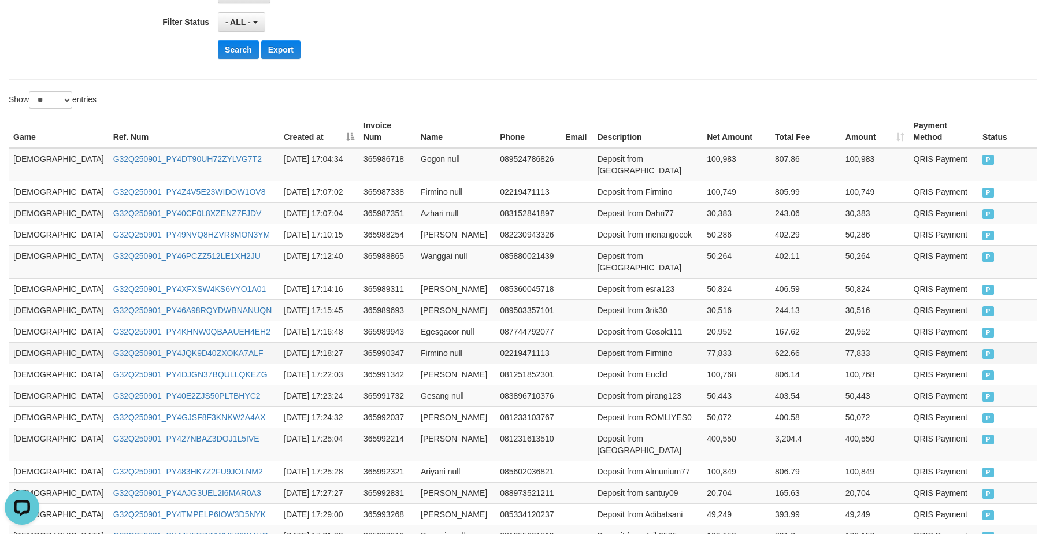
scroll to position [0, 0]
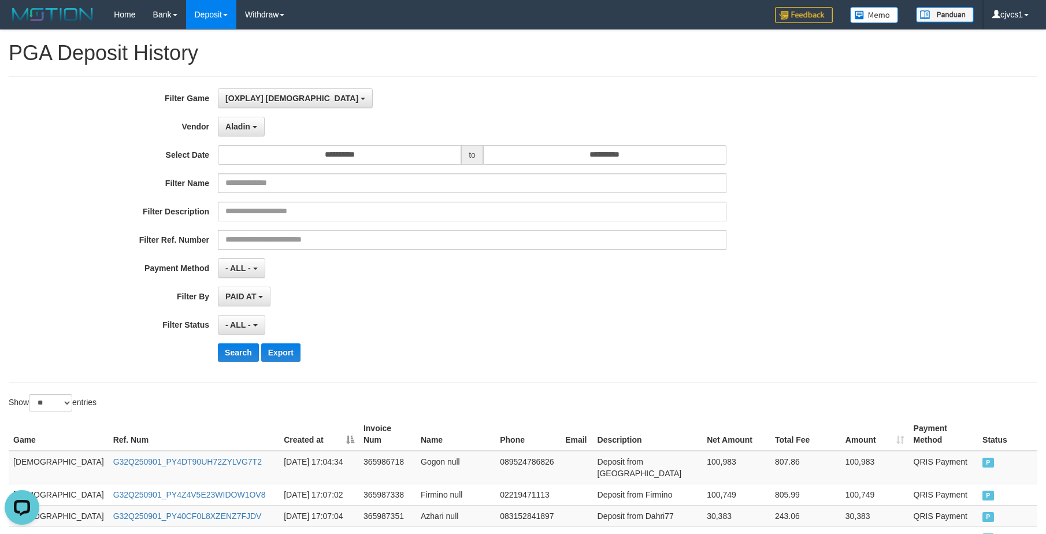
drag, startPoint x: 676, startPoint y: 343, endPoint x: 328, endPoint y: 305, distance: 350.1
click at [673, 340] on div "**********" at bounding box center [436, 229] width 872 height 282
drag, startPoint x: 239, startPoint y: 342, endPoint x: 241, endPoint y: 353, distance: 10.7
click at [239, 346] on div "**********" at bounding box center [436, 229] width 872 height 282
click at [245, 354] on button "Search" at bounding box center [238, 352] width 41 height 18
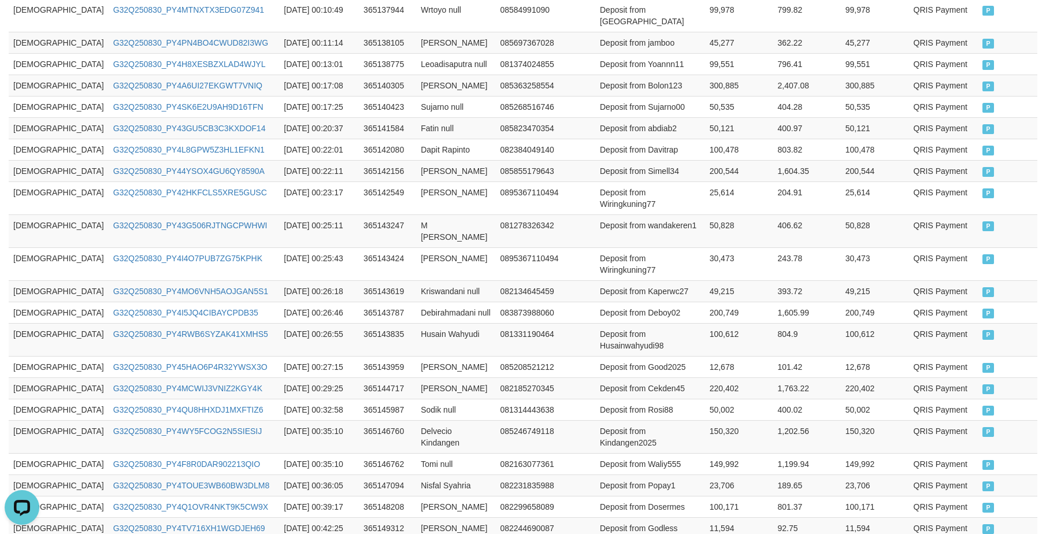
scroll to position [565, 0]
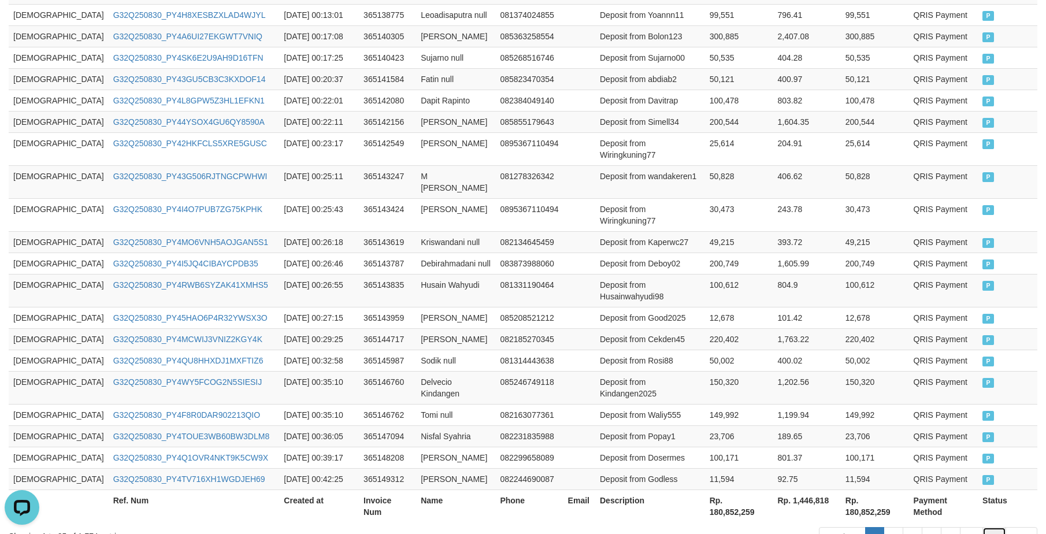
click at [985, 527] on link "71" at bounding box center [995, 537] width 24 height 20
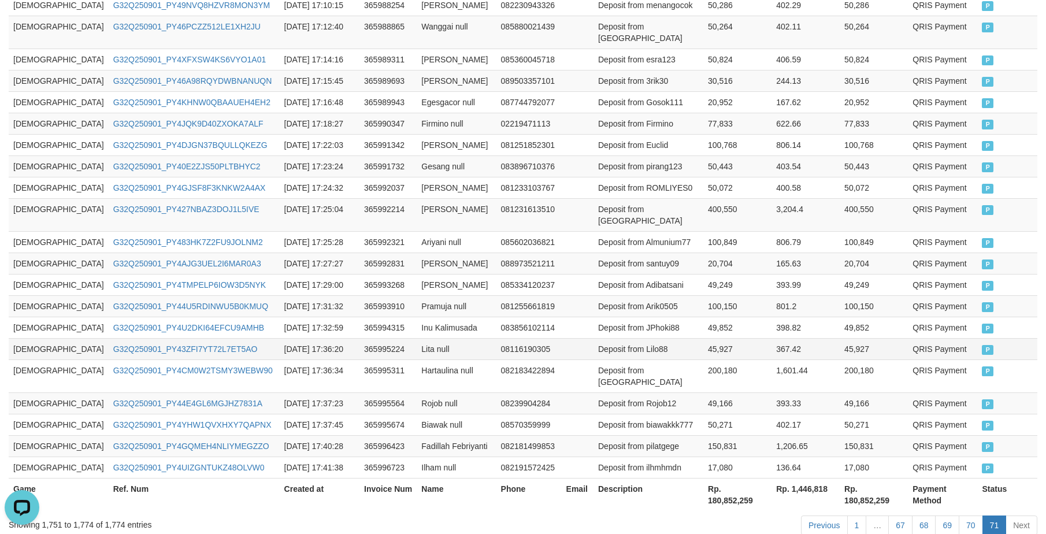
click at [594, 338] on td "Deposit from Lilo88" at bounding box center [649, 348] width 110 height 21
click at [10, 317] on td "[DEMOGRAPHIC_DATA]" at bounding box center [59, 327] width 100 height 21
click at [16, 317] on td "[DEMOGRAPHIC_DATA]" at bounding box center [59, 327] width 100 height 21
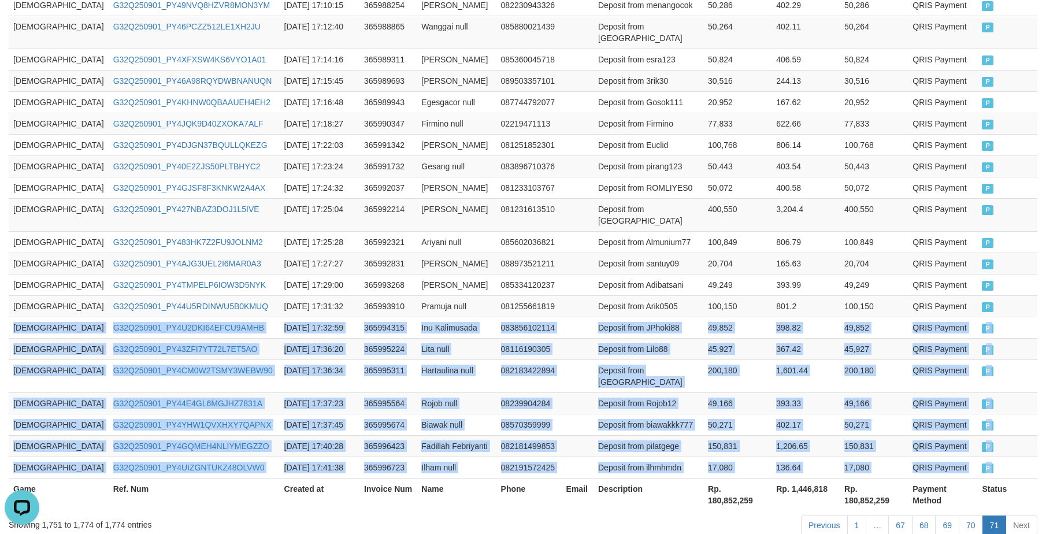
drag, startPoint x: 16, startPoint y: 280, endPoint x: 1043, endPoint y: 417, distance: 1035.7
click at [1043, 417] on div "Game Ref. Num Created at Invoice Num Name Phone Email Description Net Amount To…" at bounding box center [523, 198] width 1046 height 632
copy div "GOD77 G32Q250901_PY4U2DKI64EFCU9AMHB [DATE] 17:32:59 365994315 Inu Kalimusada 0…"
click at [594, 457] on td "Deposit from ilhmhmdn" at bounding box center [649, 467] width 110 height 21
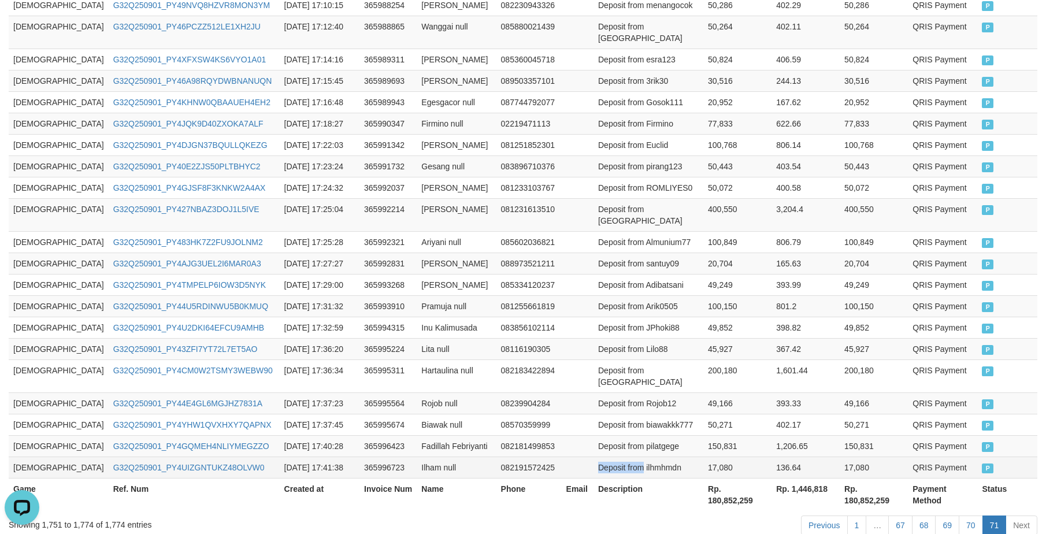
drag, startPoint x: 577, startPoint y: 407, endPoint x: 597, endPoint y: 410, distance: 20.4
click at [597, 457] on td "Deposit from ilhmhmdn" at bounding box center [649, 467] width 110 height 21
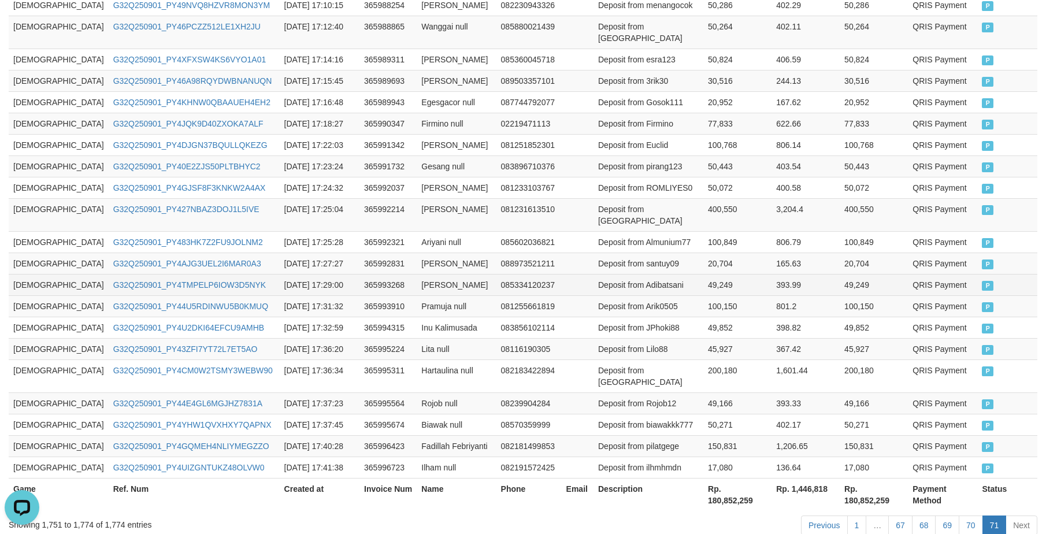
click at [703, 274] on td "49,249" at bounding box center [737, 284] width 68 height 21
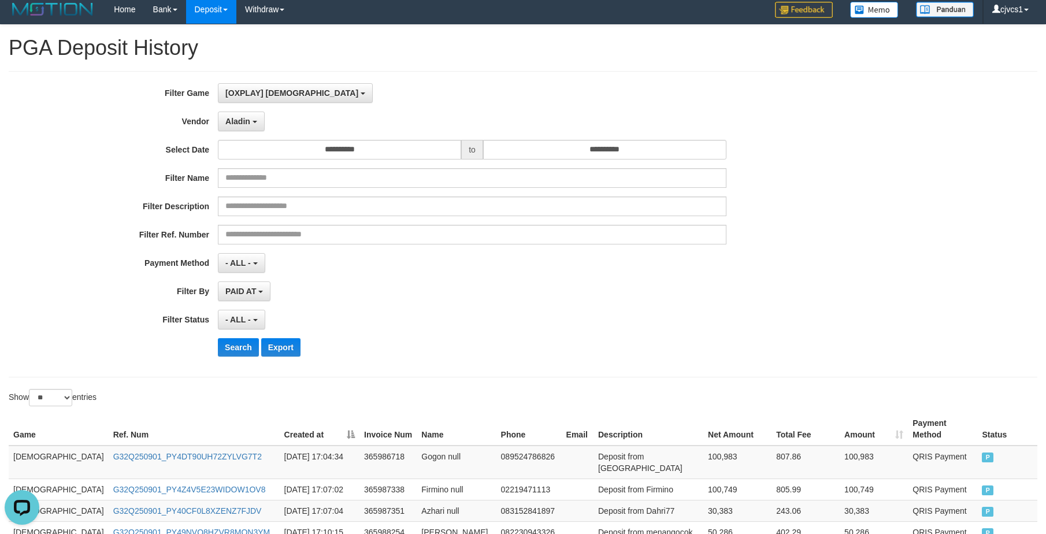
scroll to position [0, 0]
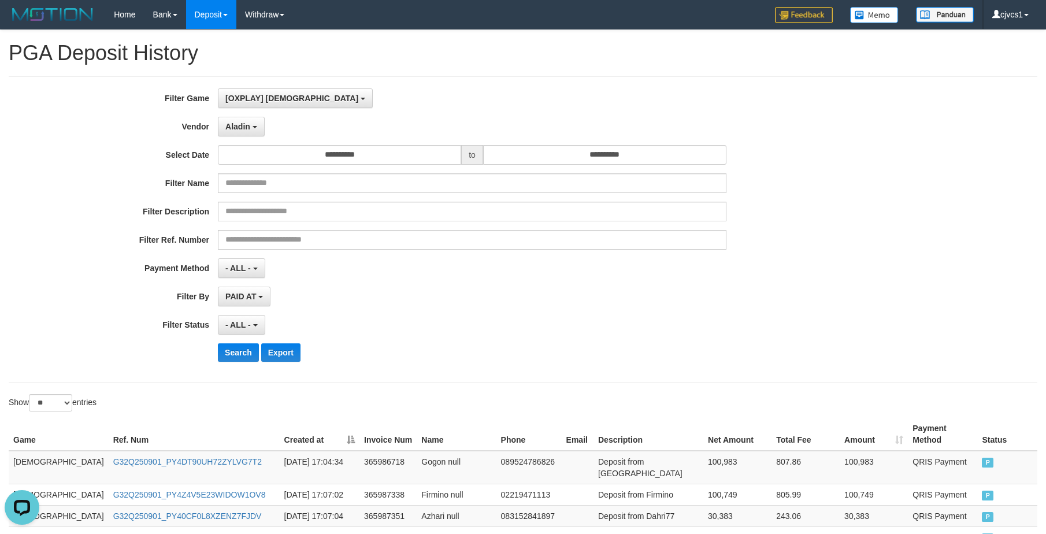
click at [249, 140] on div "**********" at bounding box center [436, 229] width 872 height 282
drag, startPoint x: 249, startPoint y: 121, endPoint x: 251, endPoint y: 151, distance: 29.6
click at [248, 121] on button "Aladin" at bounding box center [241, 127] width 47 height 20
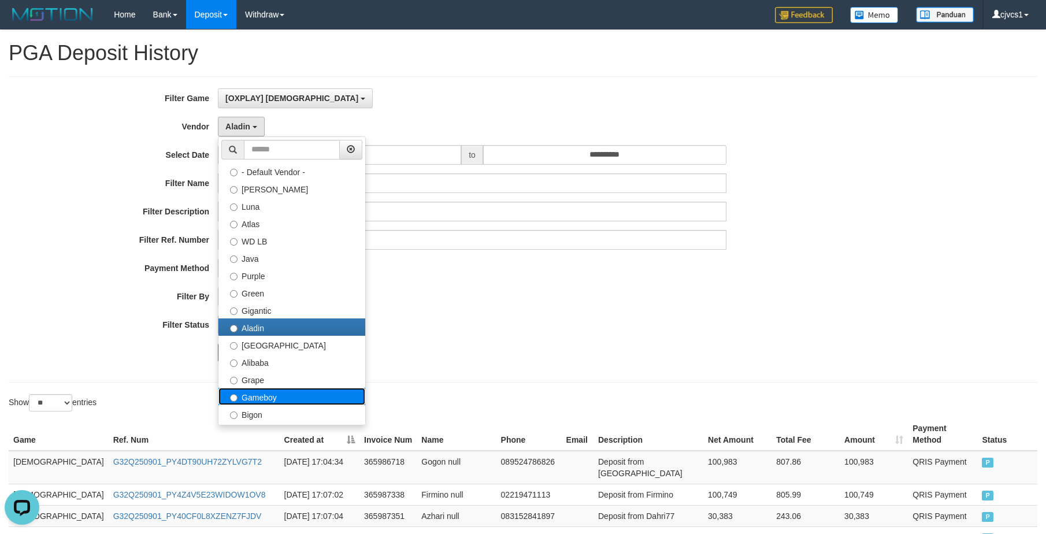
click at [270, 394] on label "Gameboy" at bounding box center [291, 396] width 147 height 17
select select "**********"
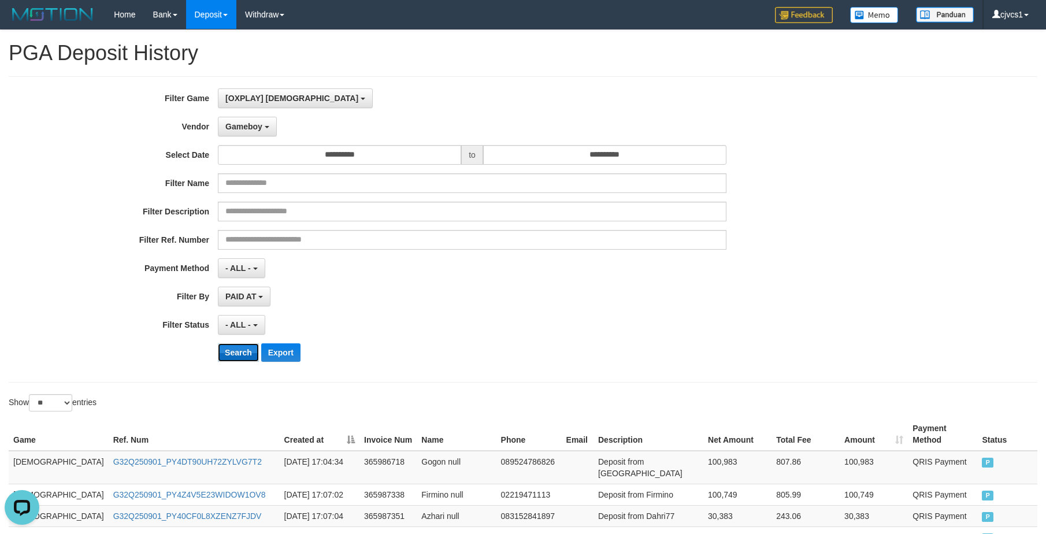
click at [241, 360] on button "Search" at bounding box center [238, 352] width 41 height 18
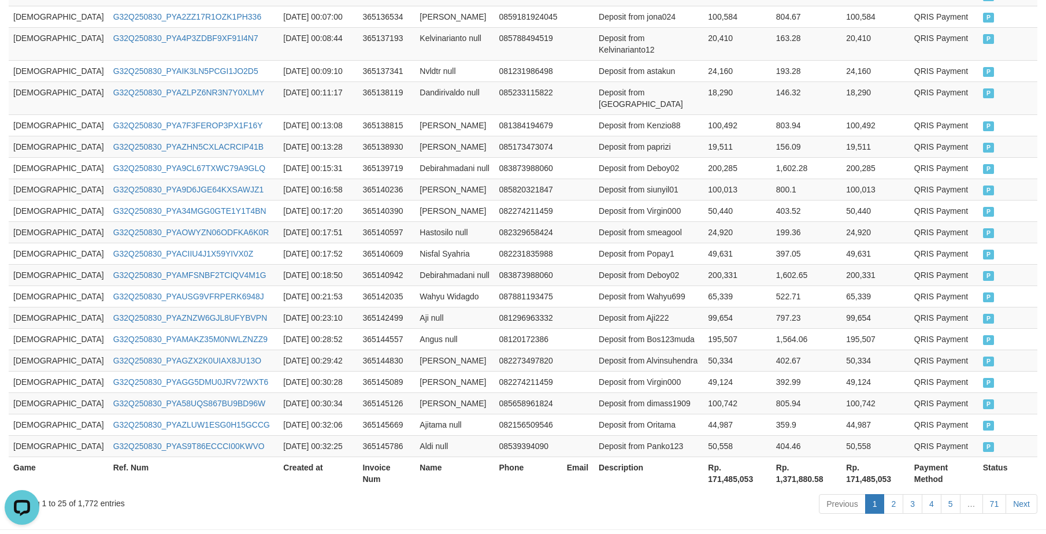
scroll to position [554, 0]
drag, startPoint x: 715, startPoint y: 245, endPoint x: 748, endPoint y: 243, distance: 33.0
click at [716, 262] on td "200,331" at bounding box center [737, 272] width 68 height 21
drag, startPoint x: 1011, startPoint y: 474, endPoint x: 998, endPoint y: 456, distance: 22.3
click at [1004, 465] on body "Toggle navigation Home Bank Account List Load By Website Group [ITOTO] GOD4D Gr…" at bounding box center [523, 13] width 1046 height 1134
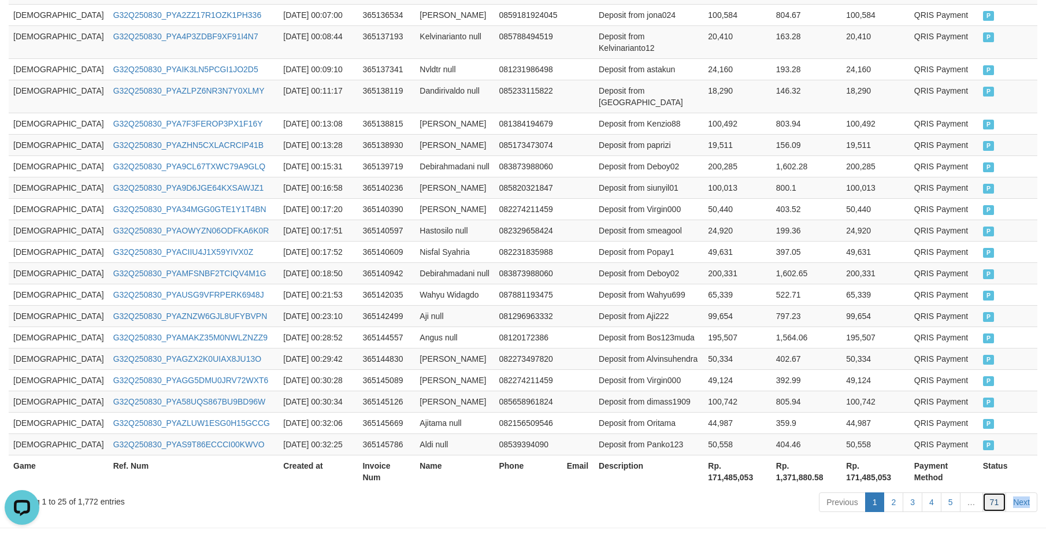
click at [998, 492] on link "71" at bounding box center [995, 502] width 24 height 20
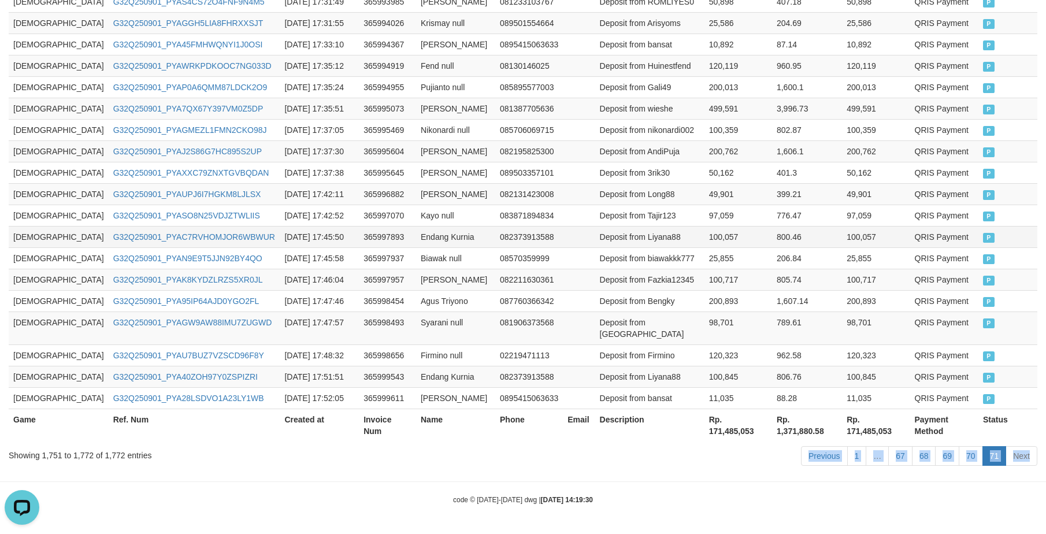
scroll to position [490, 0]
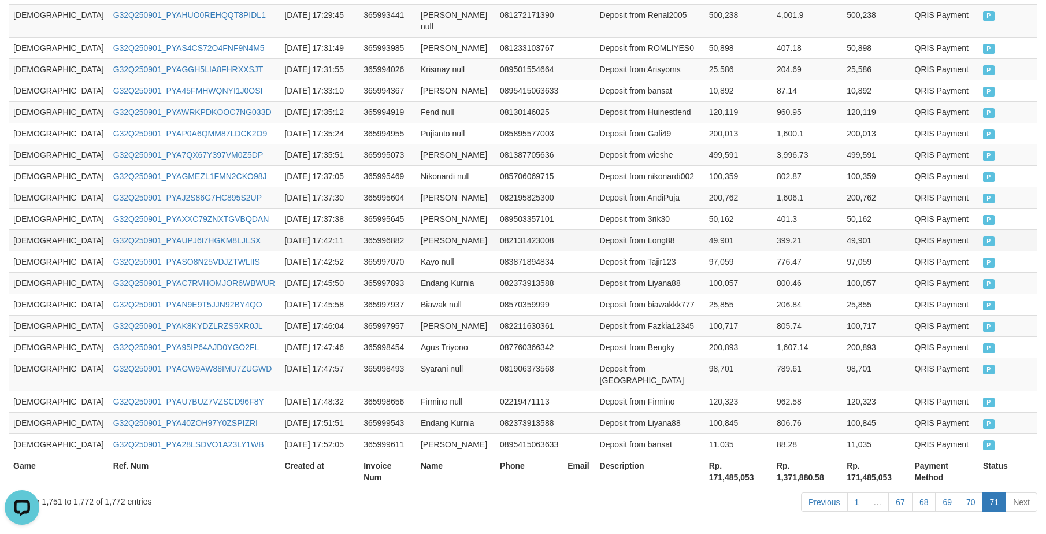
click at [851, 229] on td "49,901" at bounding box center [876, 239] width 68 height 21
click at [15, 80] on td "[DEMOGRAPHIC_DATA]" at bounding box center [59, 90] width 100 height 21
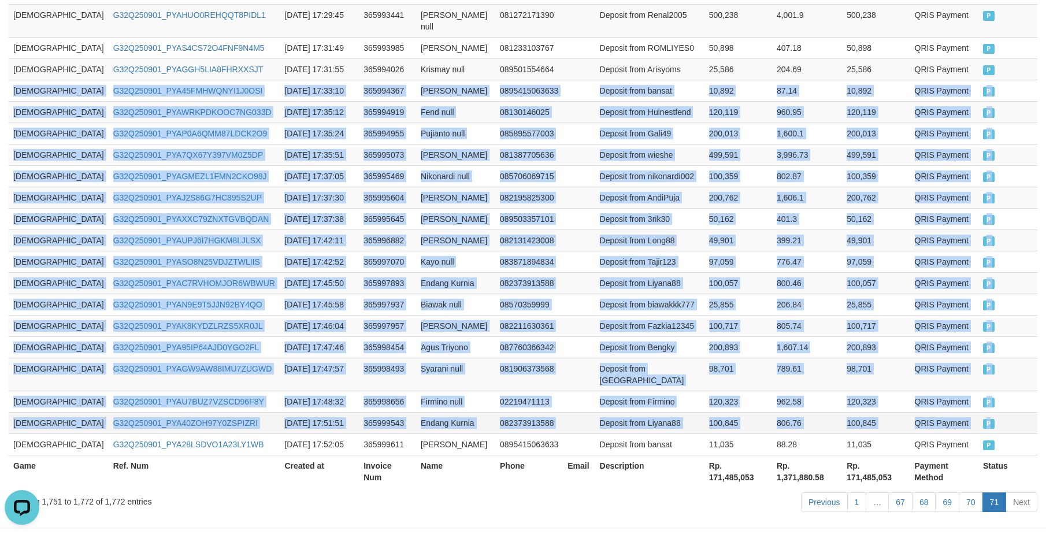
copy tbody "GOD77 G32Q250901_PYA45FMHWQNYI1J0OSI [DATE] 17:33:10 365994367 Angga Hariyanto …"
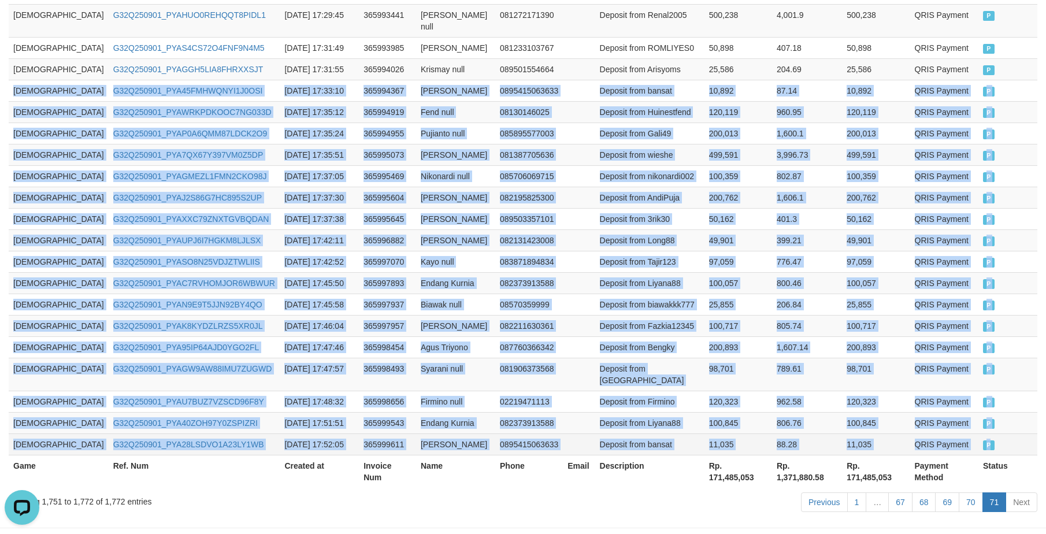
copy tbody "GOD77 G32Q250901_PYA45FMHWQNYI1J0OSI [DATE] 17:33:10 365994367 Angga Hariyanto …"
drag, startPoint x: 15, startPoint y: 71, endPoint x: 1049, endPoint y: 288, distance: 1056.7
click at [1018, 407] on tbody "GOD77 G32Q250901_PYA94RMBT1T0HKU1CDP [DATE] 17:28:23 365993086 Ilham null 08219…" at bounding box center [523, 208] width 1029 height 494
click at [595, 433] on td "Deposit from bansat" at bounding box center [649, 443] width 109 height 21
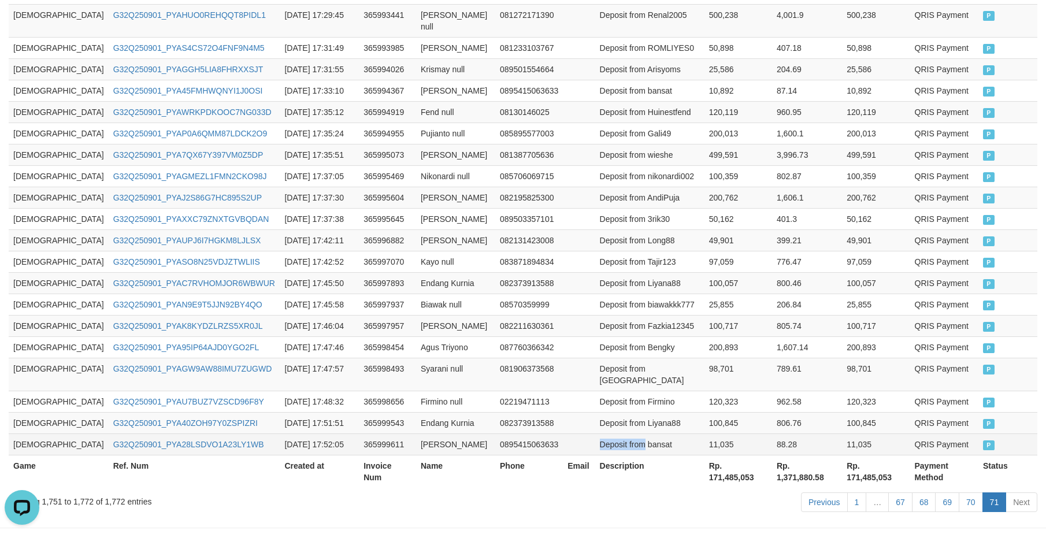
drag, startPoint x: 570, startPoint y: 403, endPoint x: 591, endPoint y: 408, distance: 21.4
click at [595, 433] on td "Deposit from bansat" at bounding box center [649, 443] width 109 height 21
click at [563, 272] on td at bounding box center [579, 282] width 32 height 21
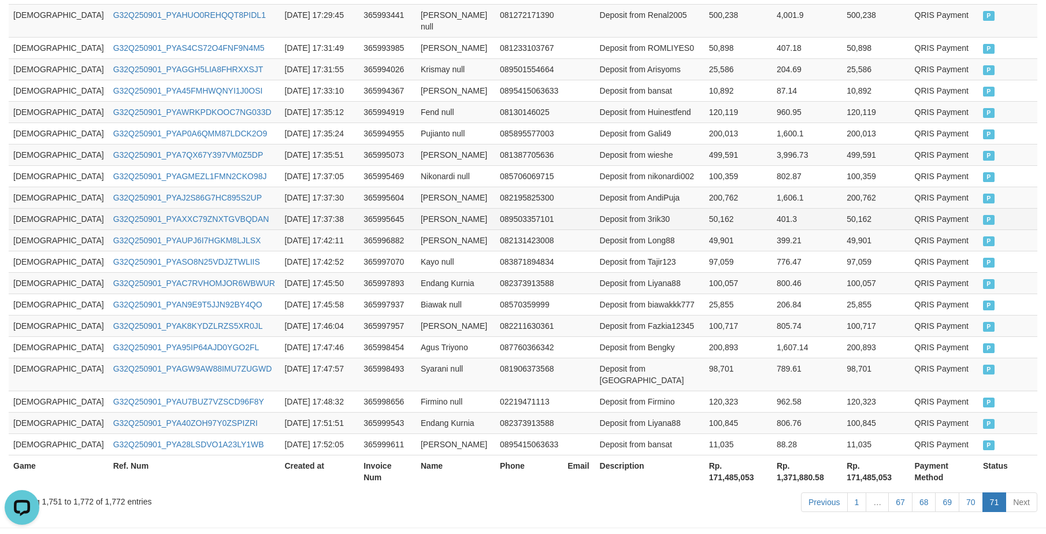
drag, startPoint x: 591, startPoint y: 214, endPoint x: 484, endPoint y: 188, distance: 110.0
click at [595, 229] on td "Deposit from Long88" at bounding box center [649, 239] width 109 height 21
click at [500, 208] on td "089503357101" at bounding box center [529, 218] width 68 height 21
